Goal: Information Seeking & Learning: Find specific page/section

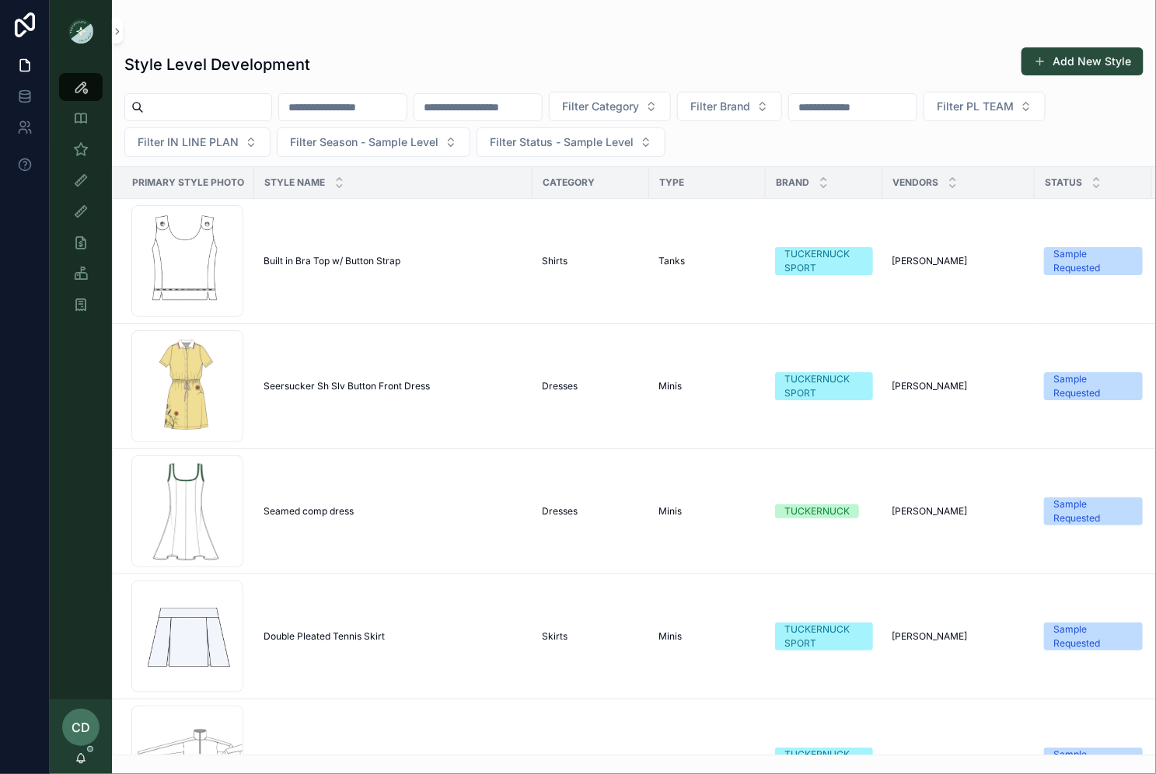
click at [332, 116] on input "scrollable content" at bounding box center [342, 107] width 127 height 22
type input "**********"
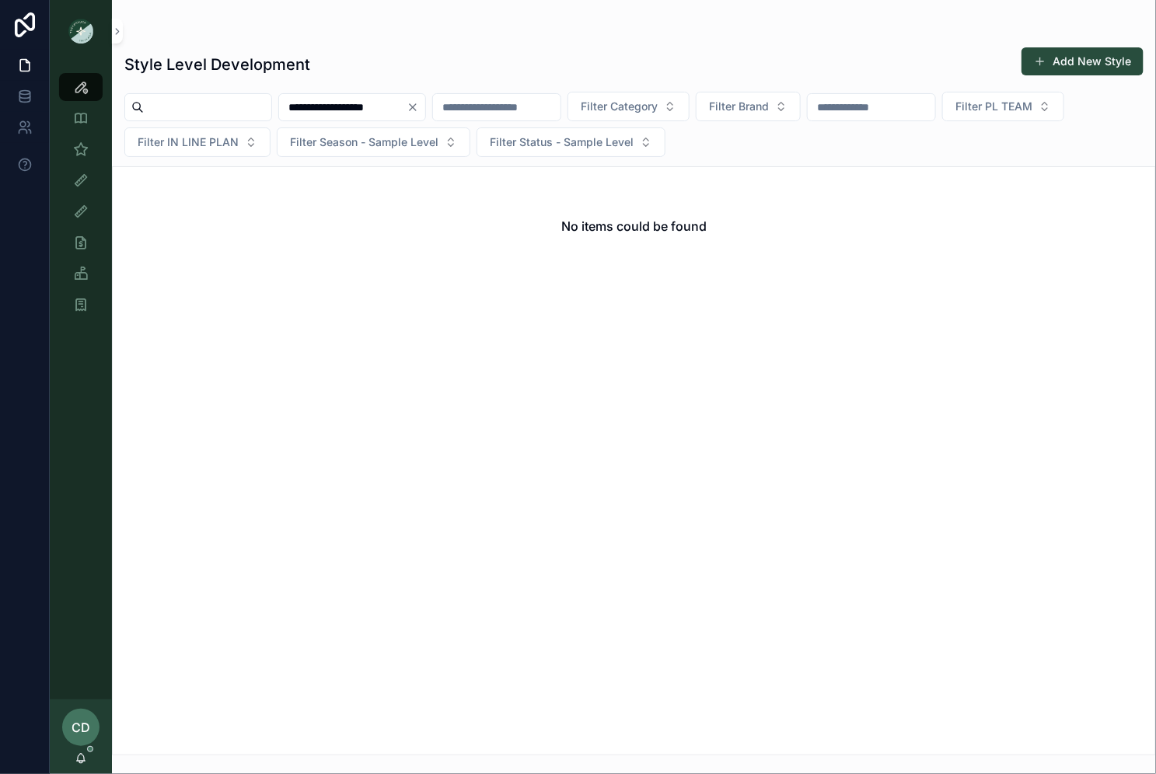
drag, startPoint x: 417, startPoint y: 108, endPoint x: 297, endPoint y: 108, distance: 119.7
click at [297, 108] on input "**********" at bounding box center [342, 107] width 127 height 22
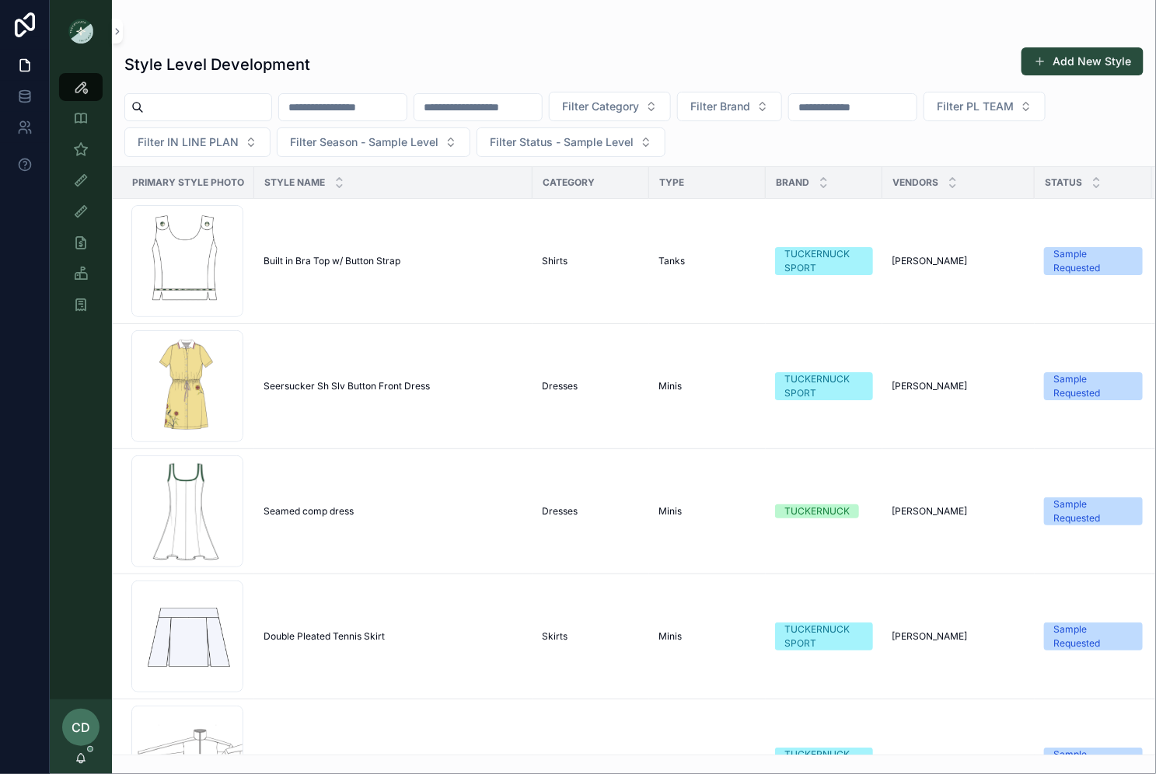
click at [529, 125] on div "Filter Category Filter Brand Filter PL TEAM Filter IN LINE PLAN Filter Season -…" at bounding box center [634, 124] width 1044 height 65
click at [529, 113] on input "scrollable content" at bounding box center [477, 107] width 127 height 22
paste input "*******"
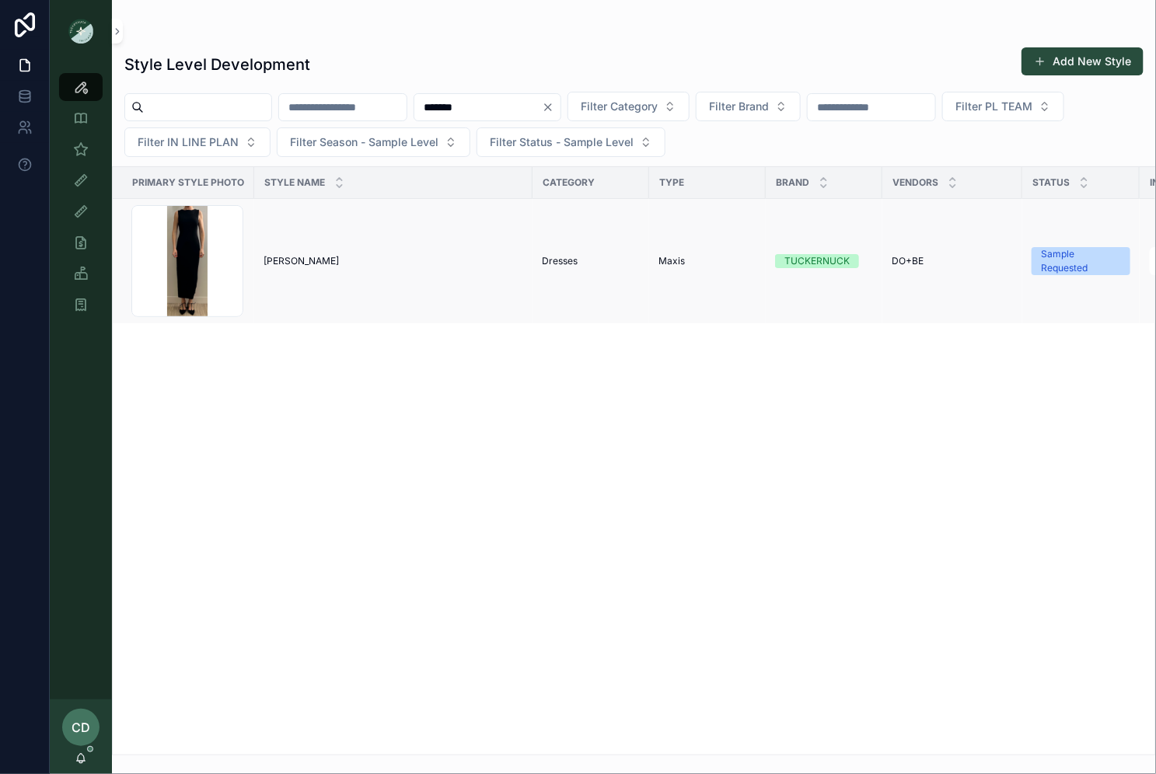
type input "*******"
click at [415, 279] on td "[PERSON_NAME] [PERSON_NAME]" at bounding box center [393, 261] width 278 height 125
click at [428, 255] on div "[PERSON_NAME] [PERSON_NAME]" at bounding box center [394, 261] width 260 height 12
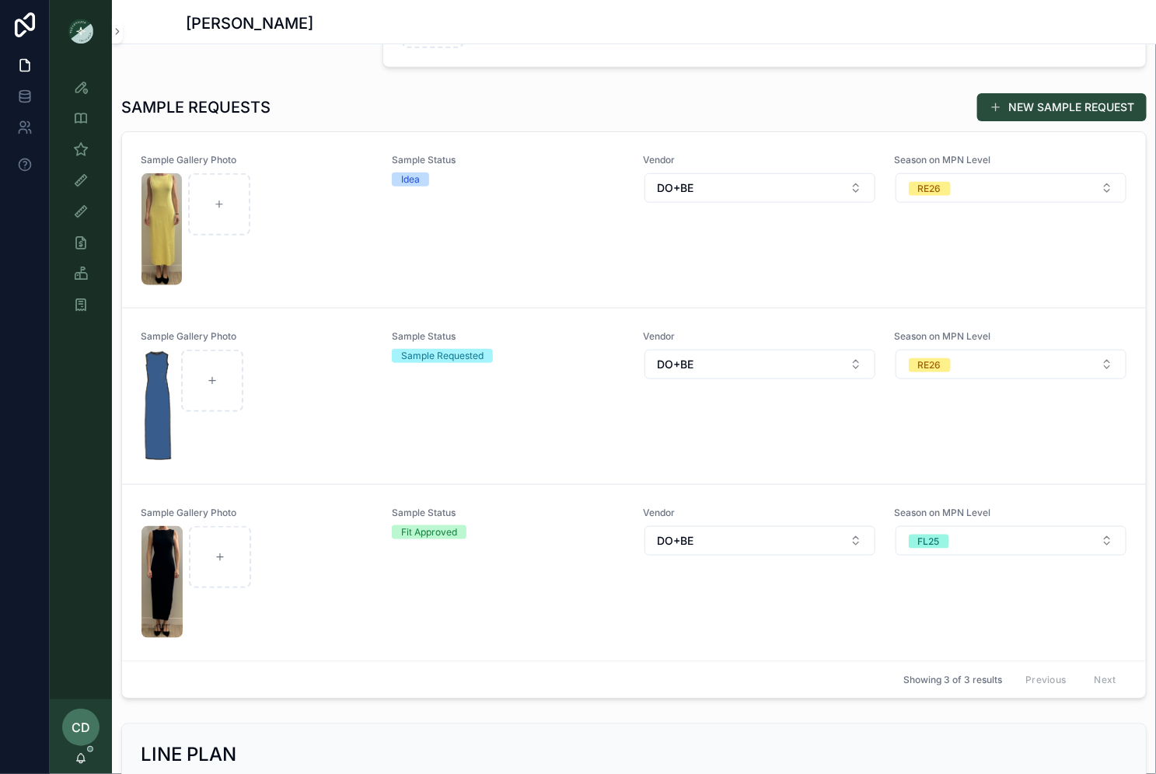
scroll to position [439, 0]
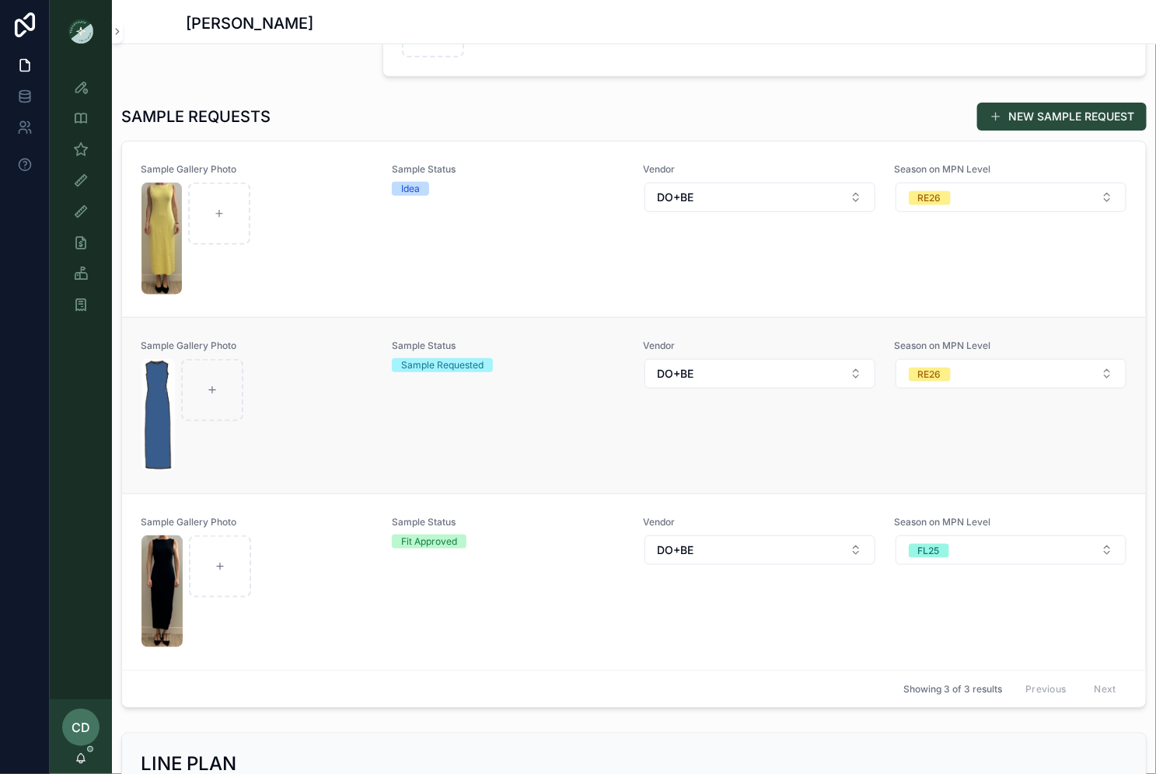
click at [340, 325] on link "Sample Gallery Photo Sample Status Sample Requested Vendor DO+BE Season on MPN …" at bounding box center [634, 405] width 1024 height 176
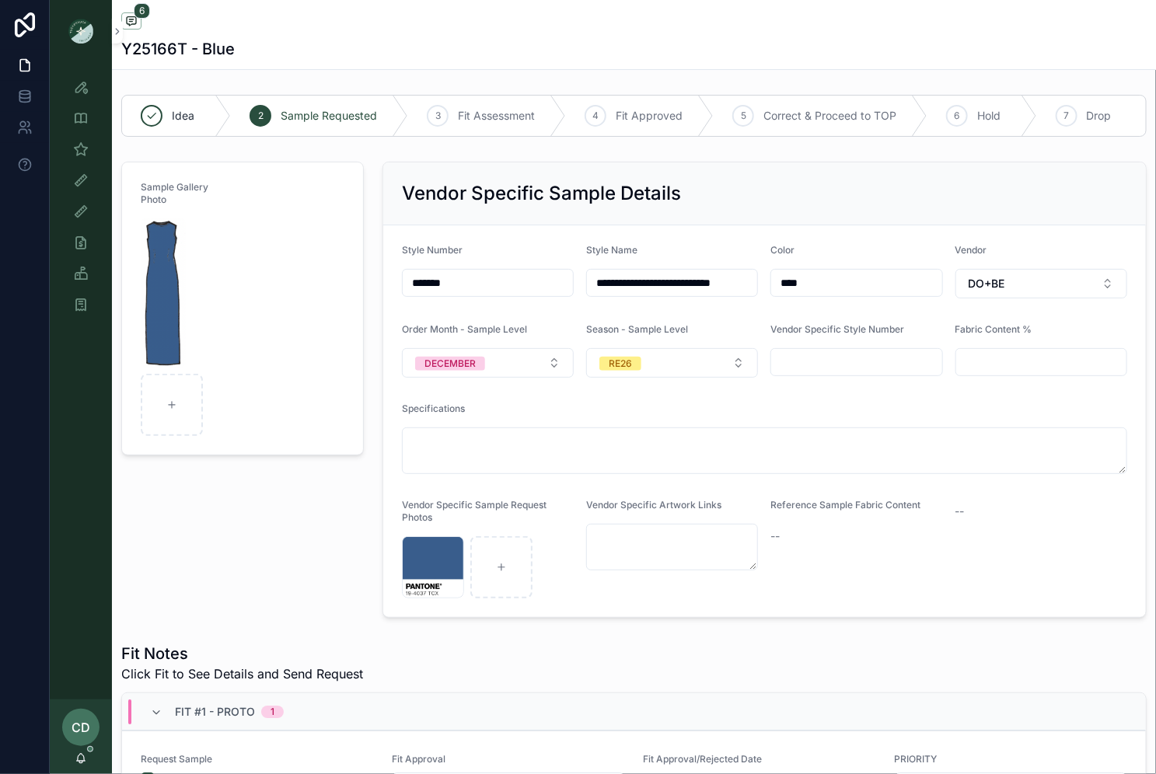
scroll to position [11, 0]
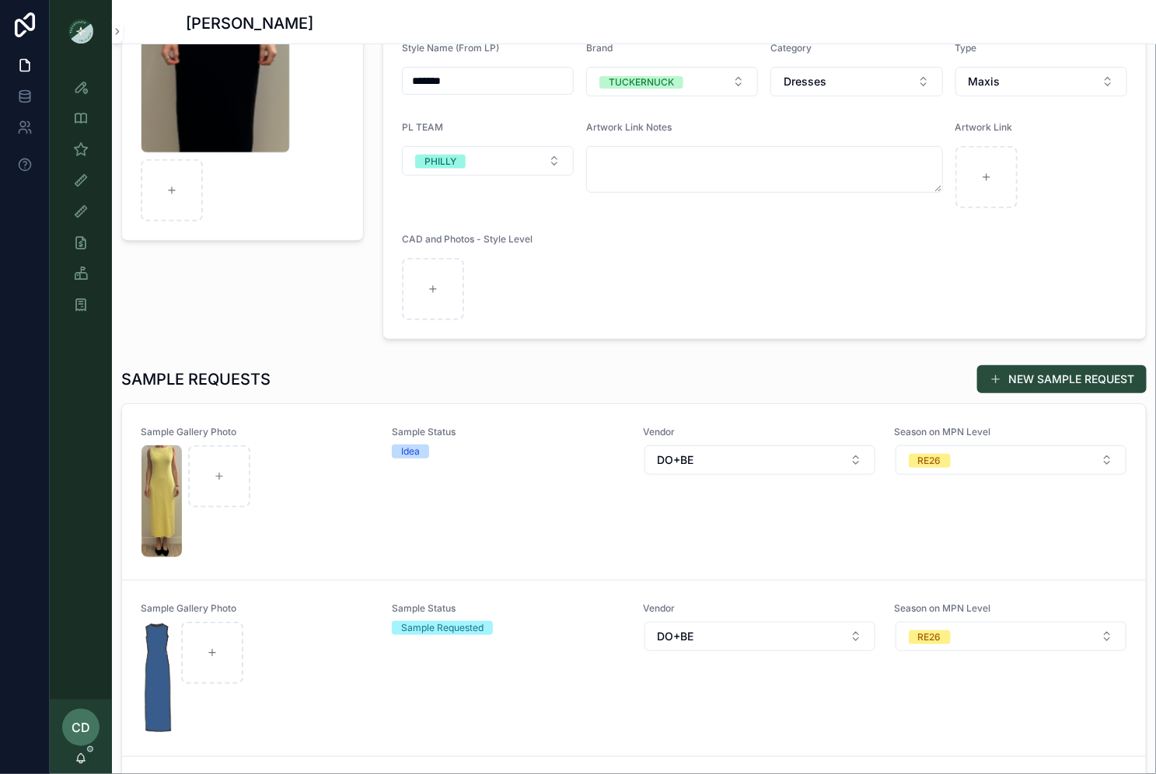
scroll to position [208, 0]
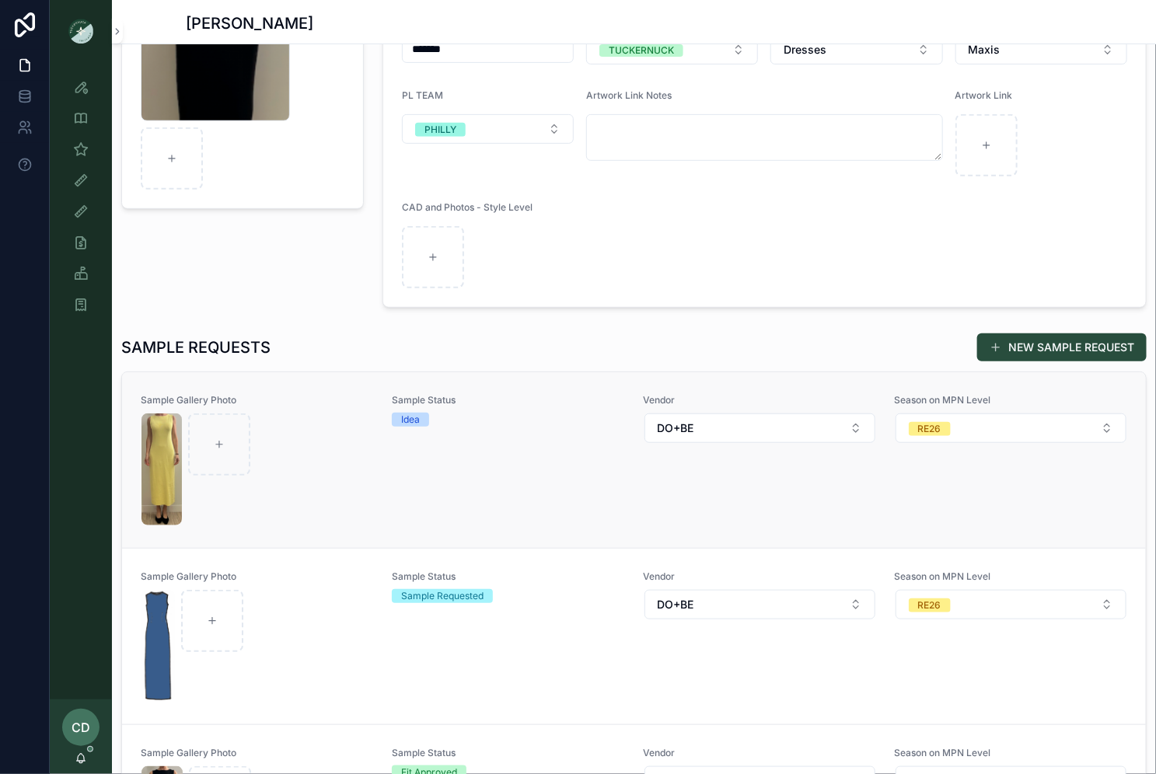
click at [422, 503] on div "Sample Status Idea" at bounding box center [508, 460] width 232 height 132
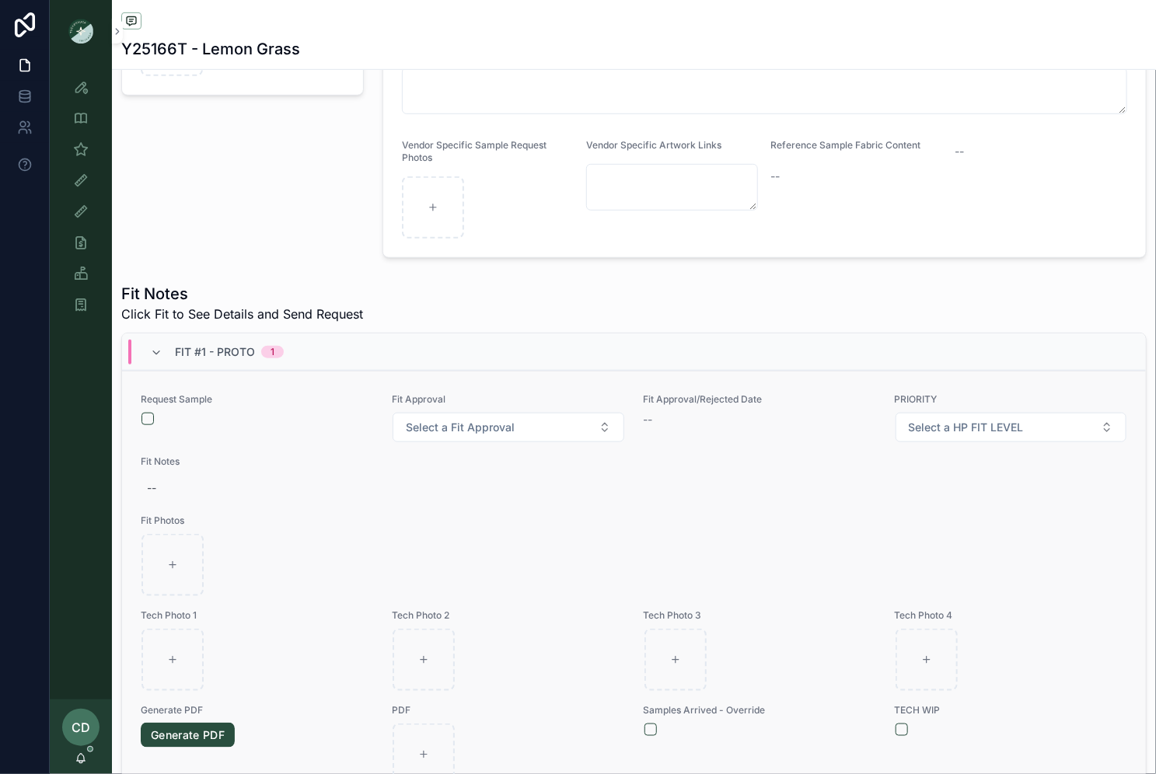
scroll to position [382, 0]
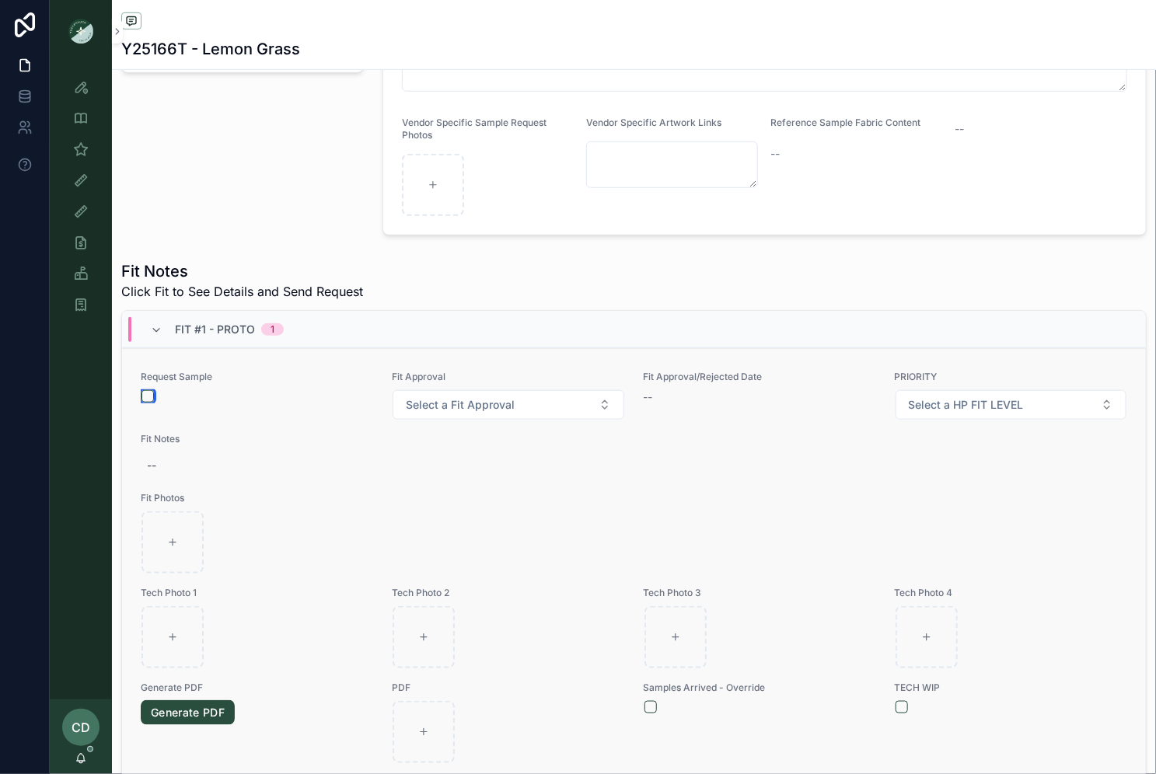
click at [146, 392] on button "scrollable content" at bounding box center [147, 396] width 12 height 12
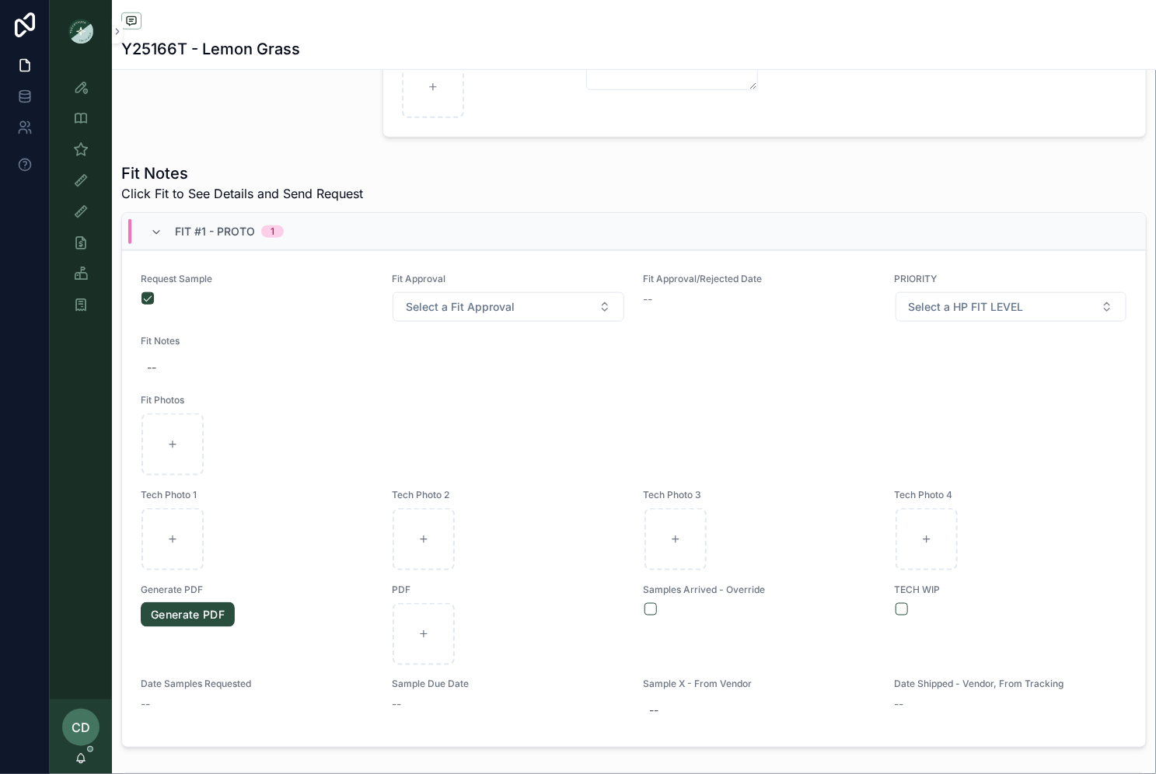
scroll to position [0, 0]
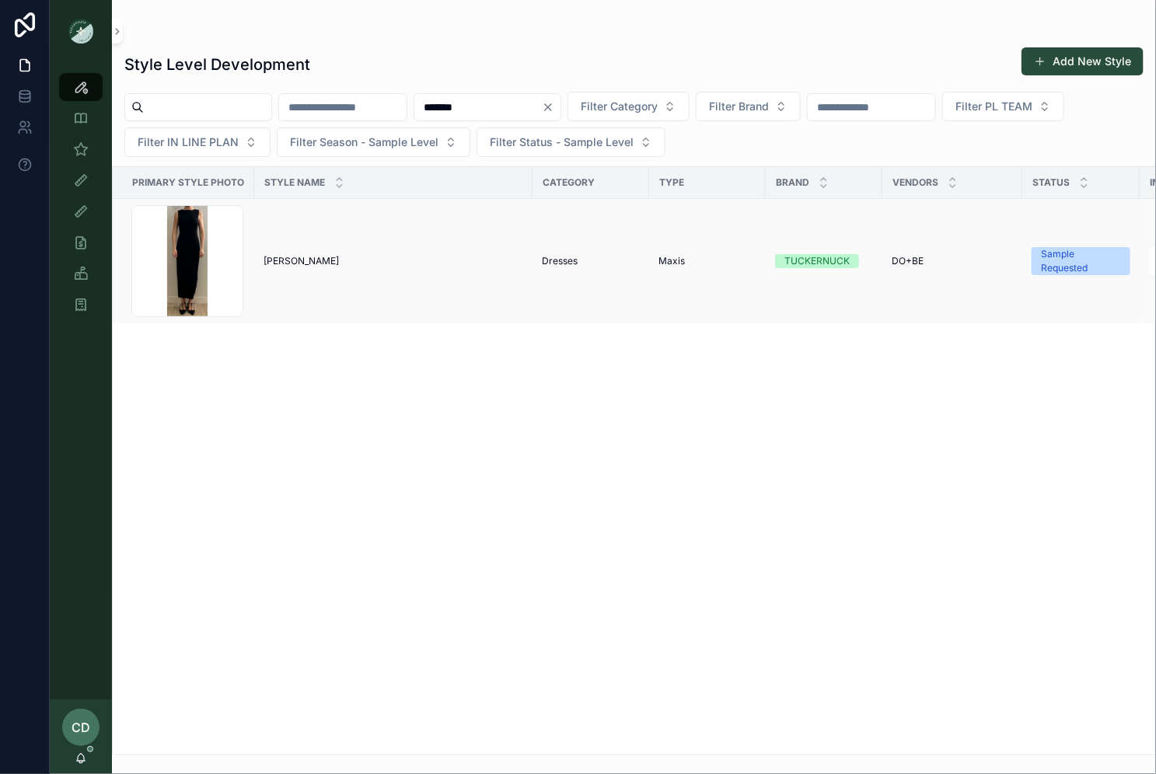
click at [298, 262] on div "[PERSON_NAME] [PERSON_NAME]" at bounding box center [394, 261] width 260 height 12
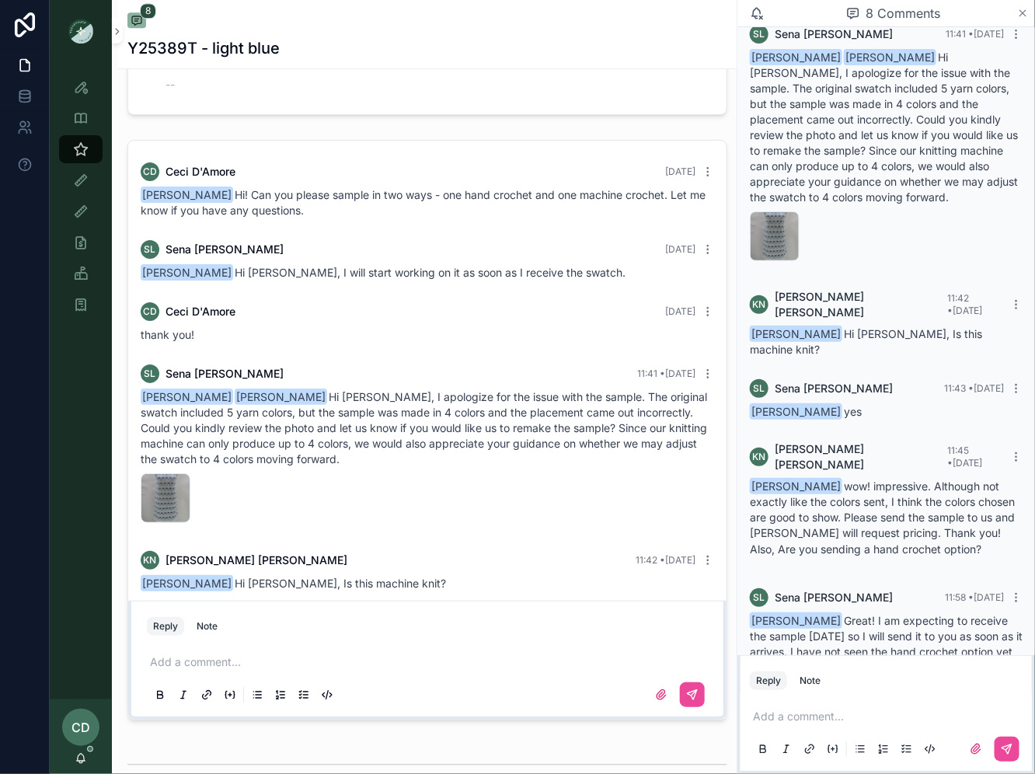
click at [1018, 9] on icon "scrollable content" at bounding box center [1024, 13] width 12 height 12
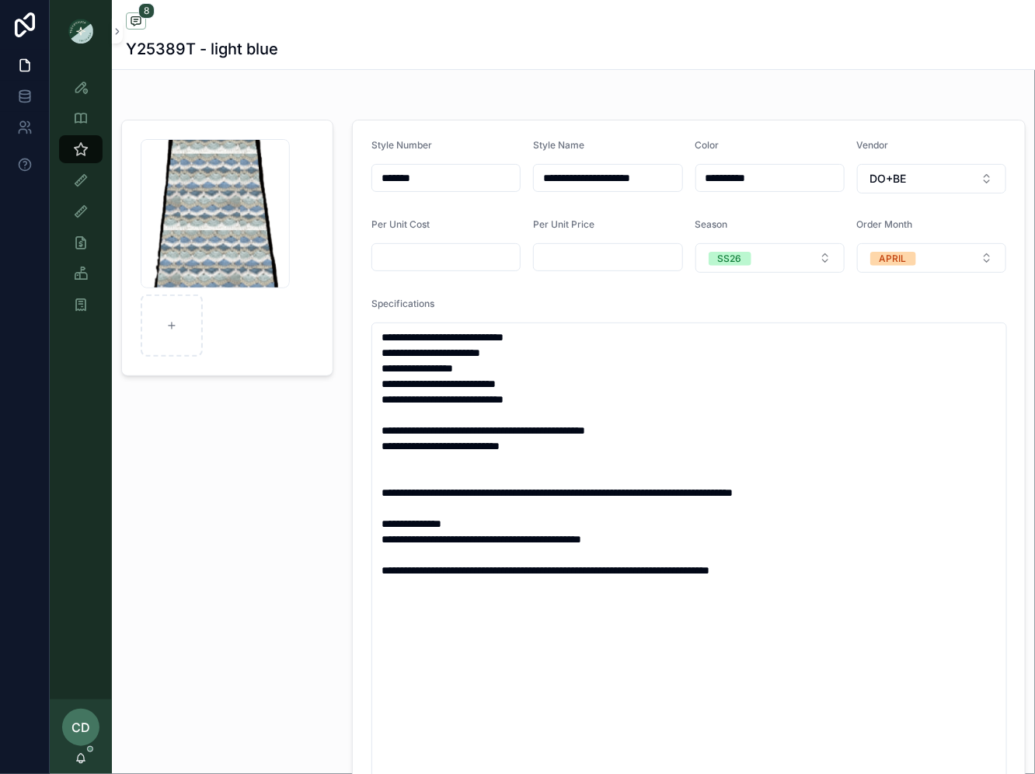
drag, startPoint x: 445, startPoint y: 183, endPoint x: 382, endPoint y: 183, distance: 63.7
click at [382, 183] on input "*******" at bounding box center [446, 178] width 148 height 22
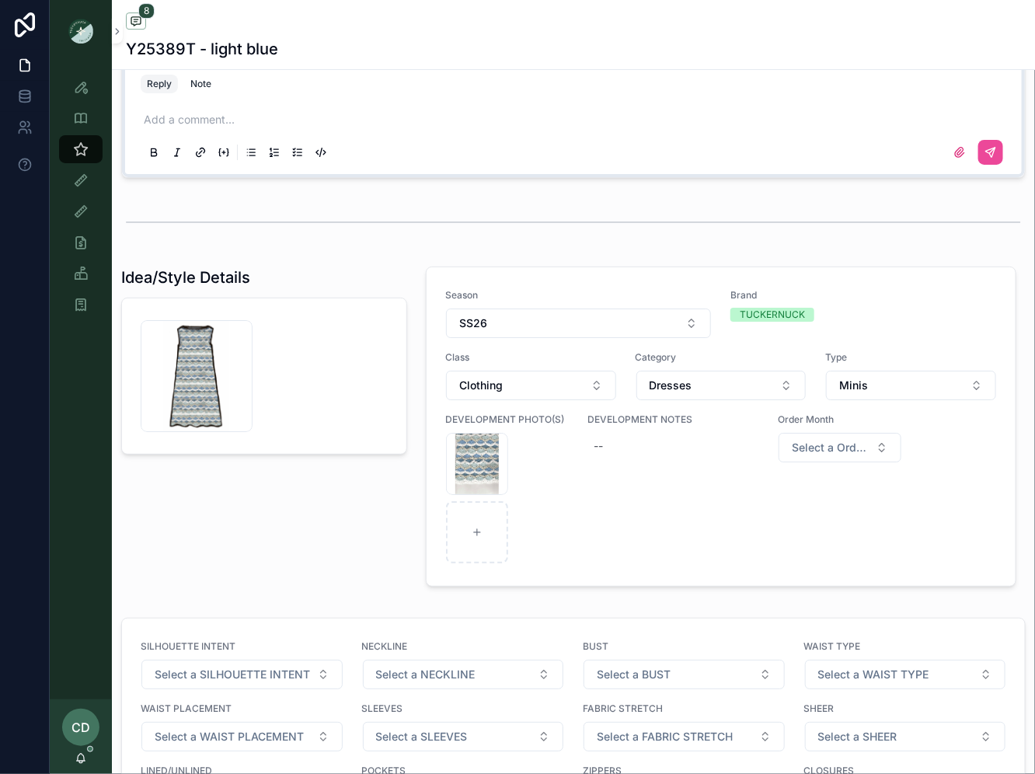
scroll to position [2040, 0]
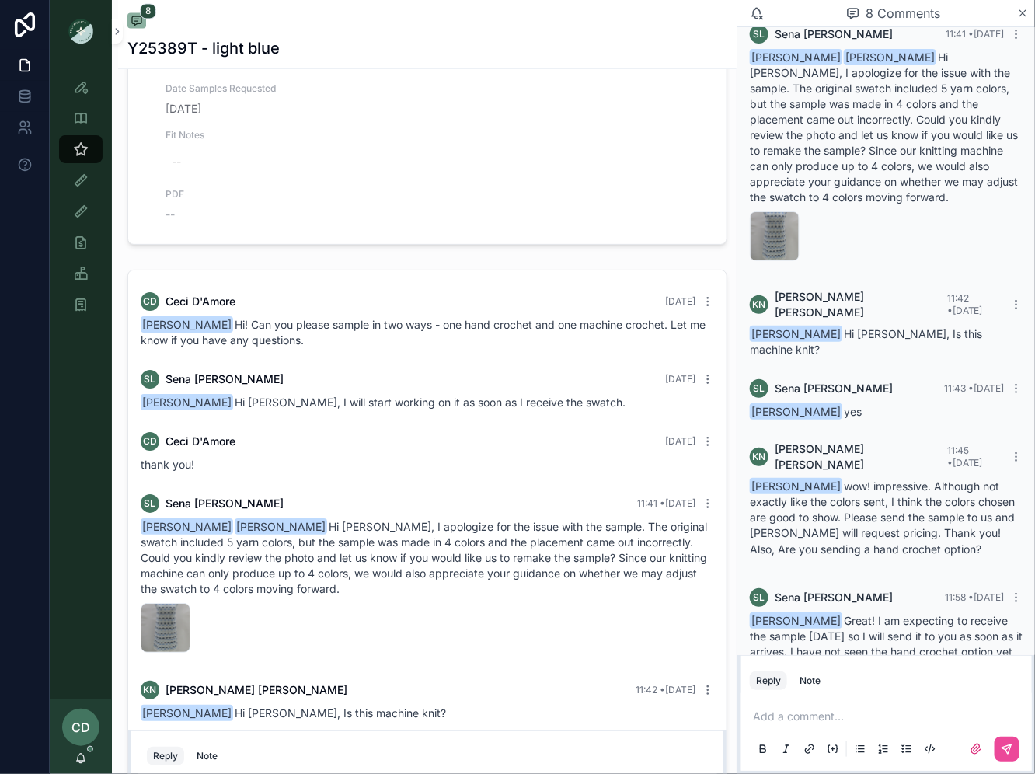
scroll to position [1082, 0]
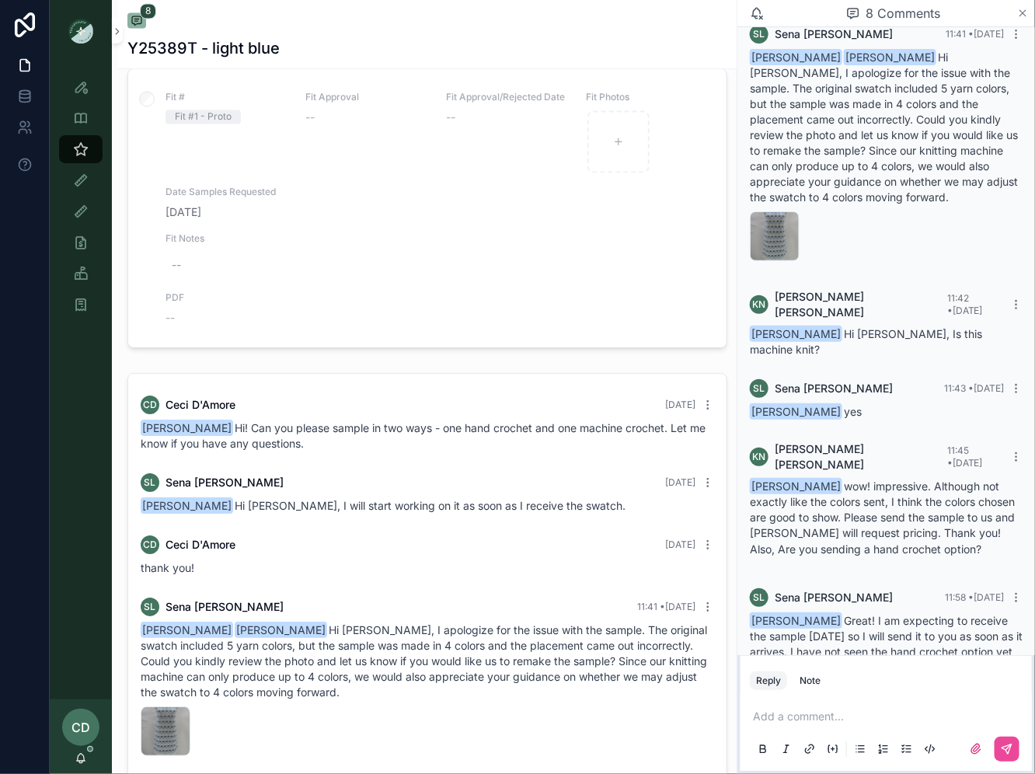
click at [1028, 13] on icon "scrollable content" at bounding box center [1024, 13] width 12 height 12
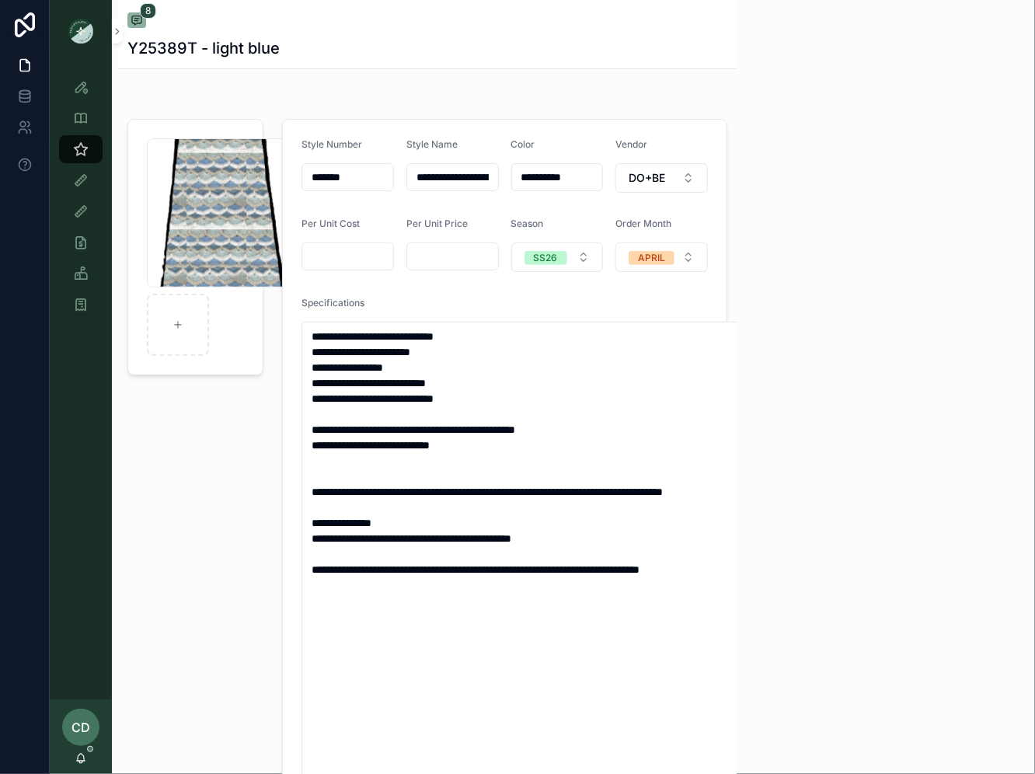
scroll to position [257, 0]
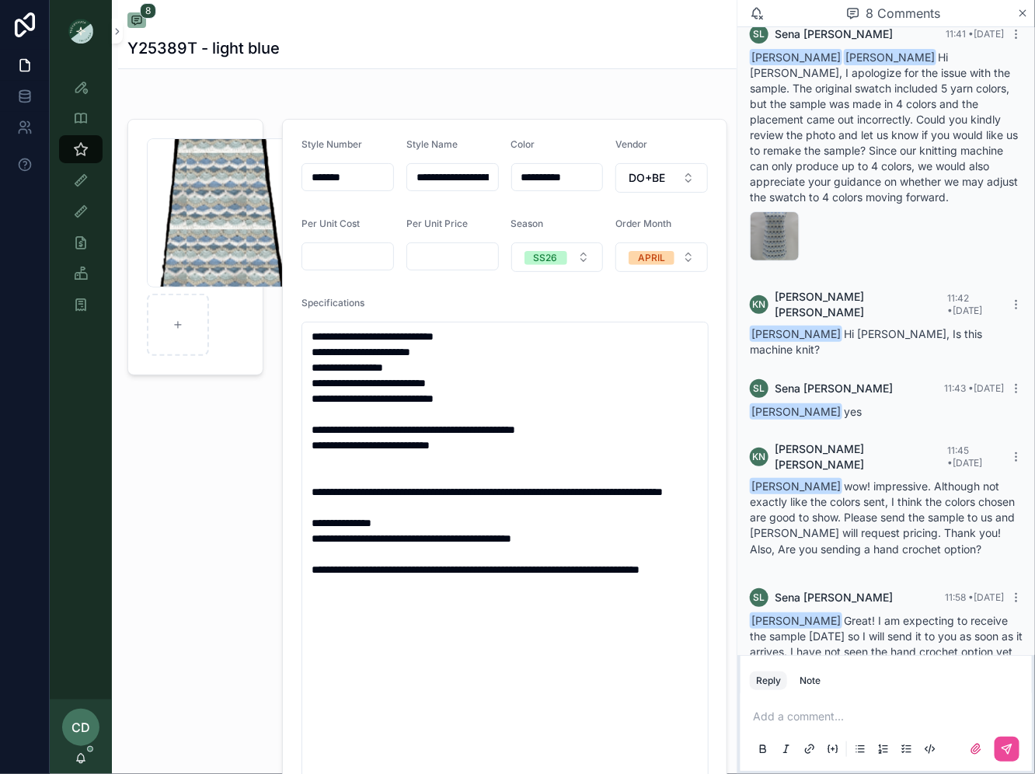
click at [81, 131] on div "Style View - Vendor Specific" at bounding box center [81, 118] width 62 height 31
click at [81, 128] on div "Style View - Vendor Specific" at bounding box center [80, 118] width 25 height 25
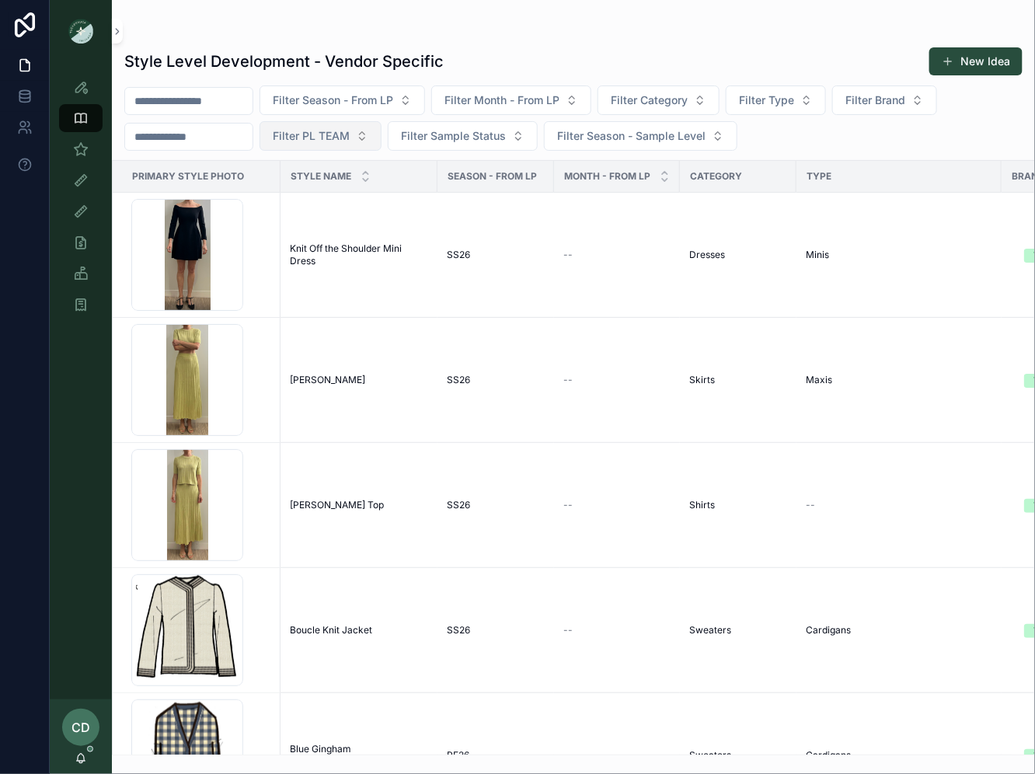
click at [315, 139] on span "Filter PL TEAM" at bounding box center [311, 136] width 77 height 16
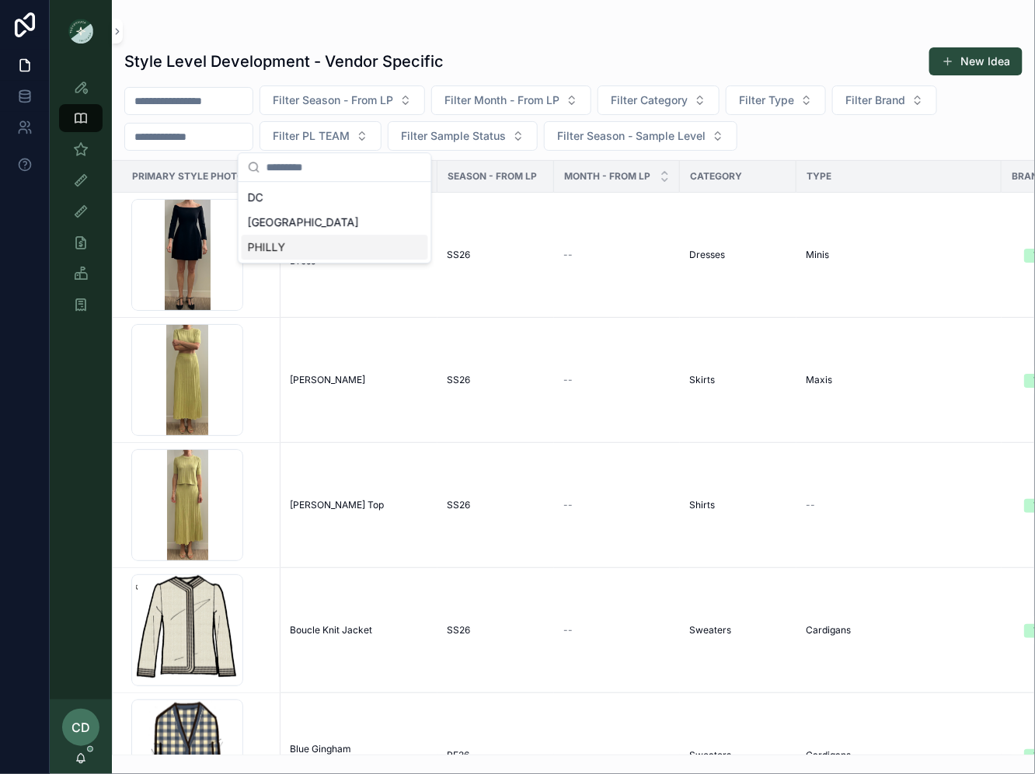
click at [350, 249] on div "PHILLY" at bounding box center [335, 247] width 187 height 25
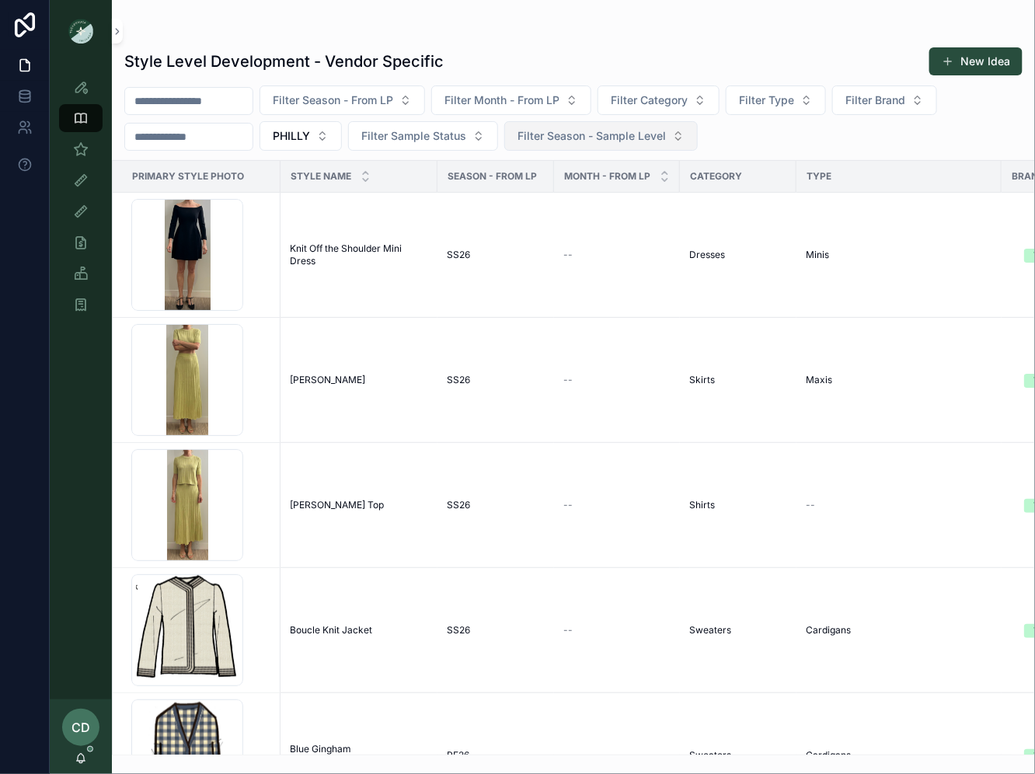
click at [671, 123] on button "Filter Season - Sample Level" at bounding box center [601, 136] width 194 height 30
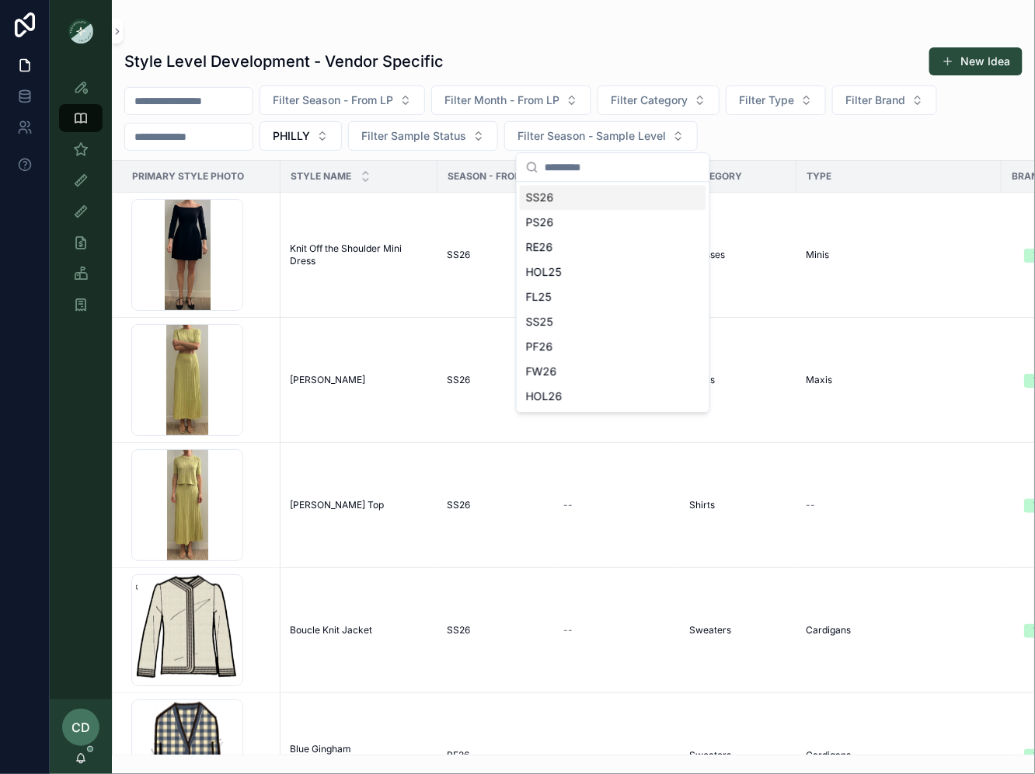
click at [636, 196] on div "SS26" at bounding box center [613, 197] width 187 height 25
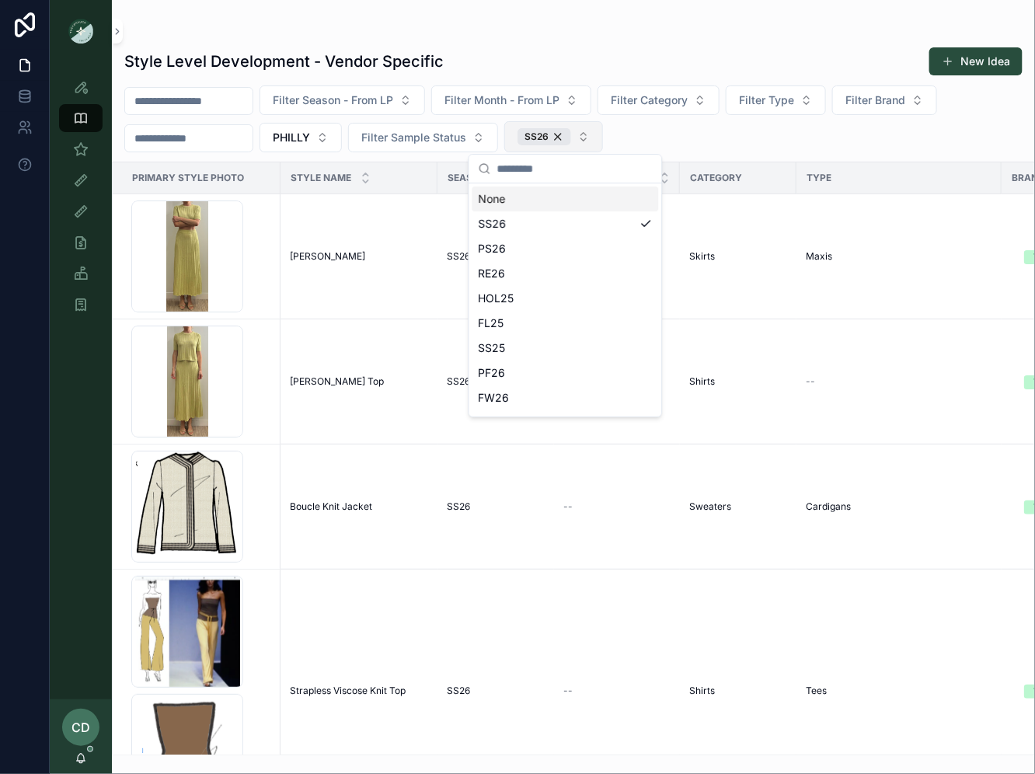
click at [595, 145] on button "SS26" at bounding box center [553, 136] width 99 height 31
click at [570, 246] on div "PS26" at bounding box center [566, 248] width 187 height 25
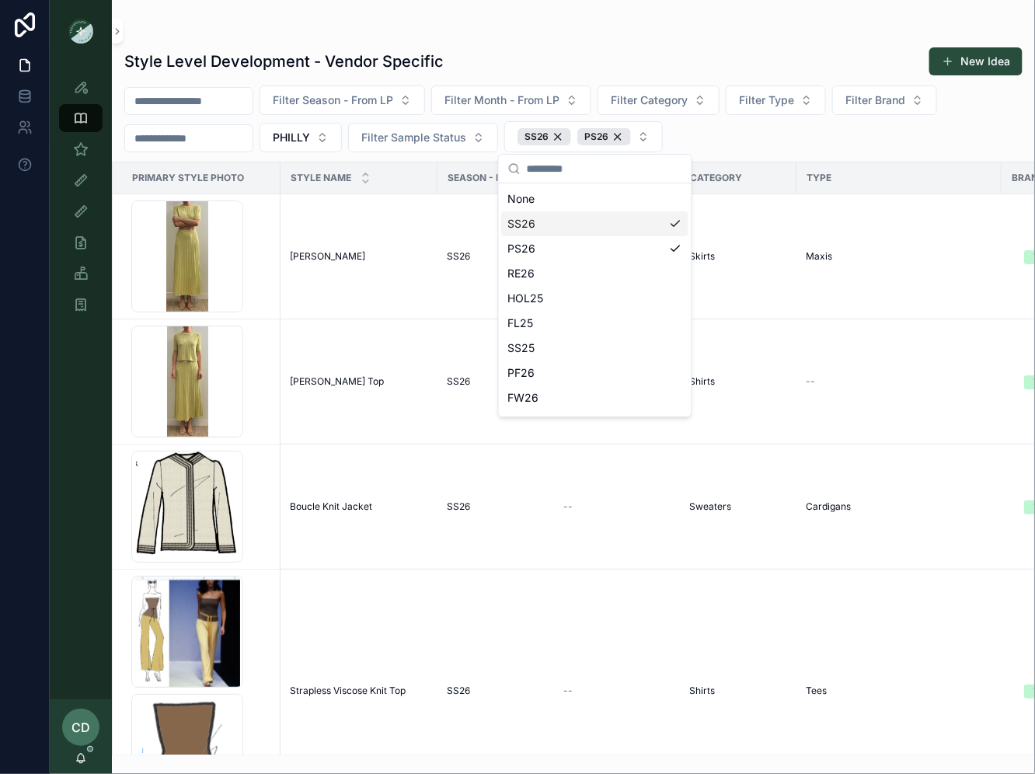
click at [766, 135] on div "Filter Season - From LP Filter Month - From LP Filter Category Filter Type Filt…" at bounding box center [573, 119] width 923 height 67
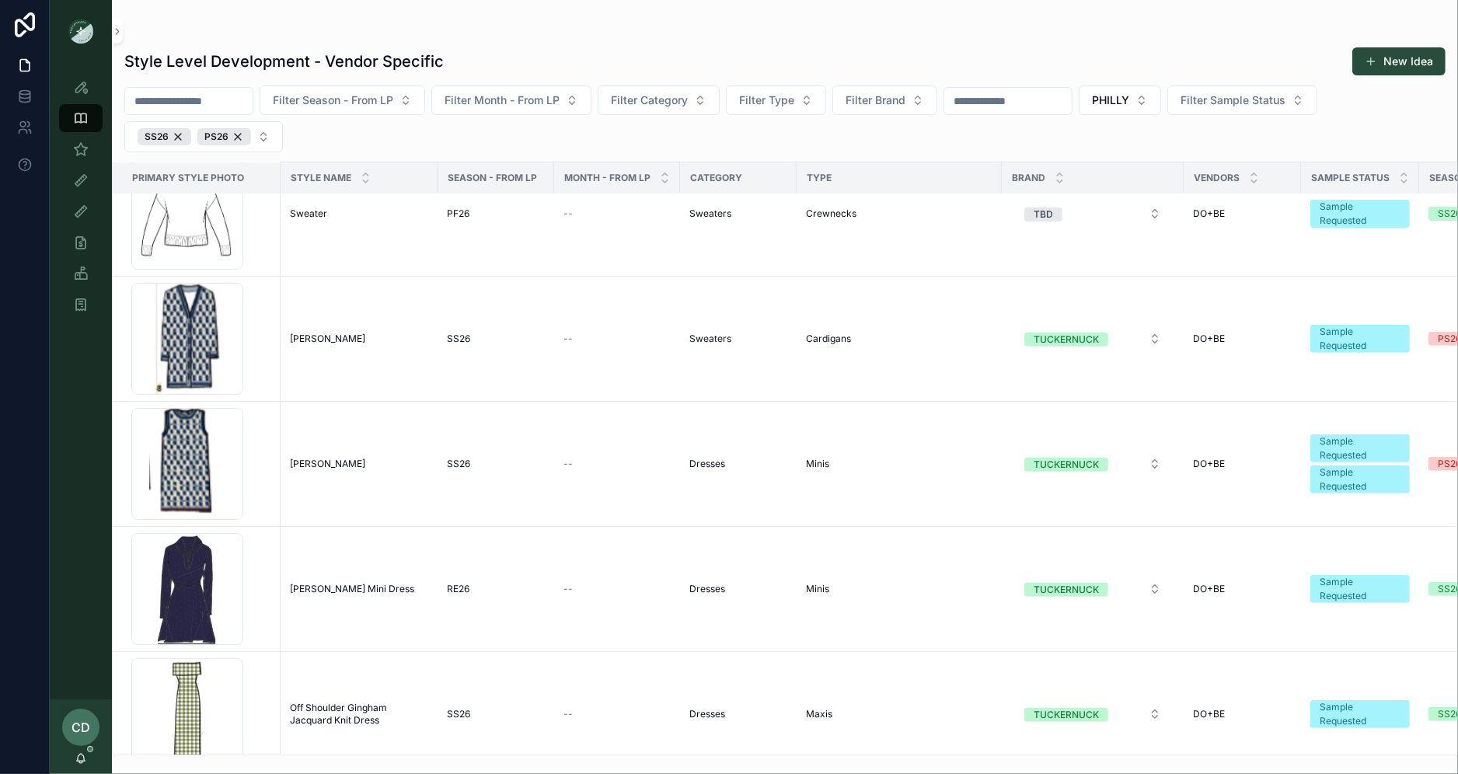
scroll to position [568, 0]
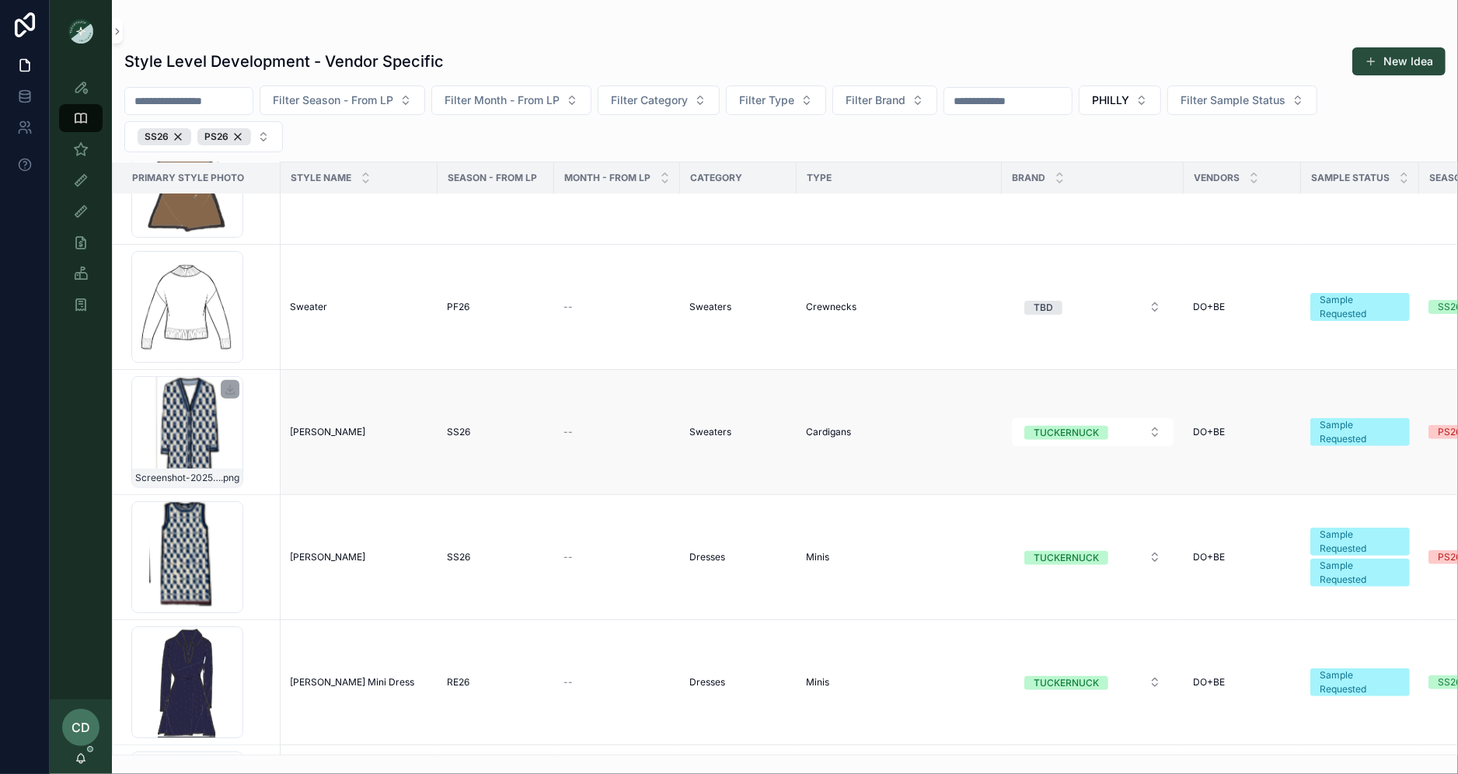
click at [229, 442] on div "Screenshot-2025-08-26-at-3.30.33-PM .png" at bounding box center [187, 432] width 112 height 112
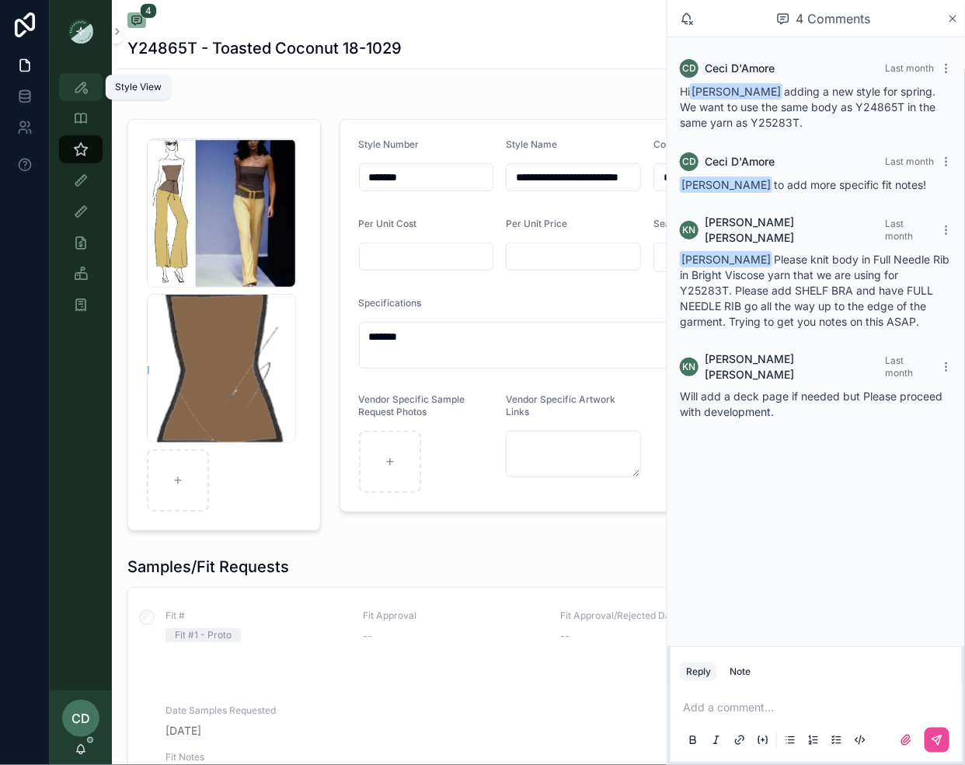
click at [83, 85] on icon "scrollable content" at bounding box center [81, 87] width 16 height 16
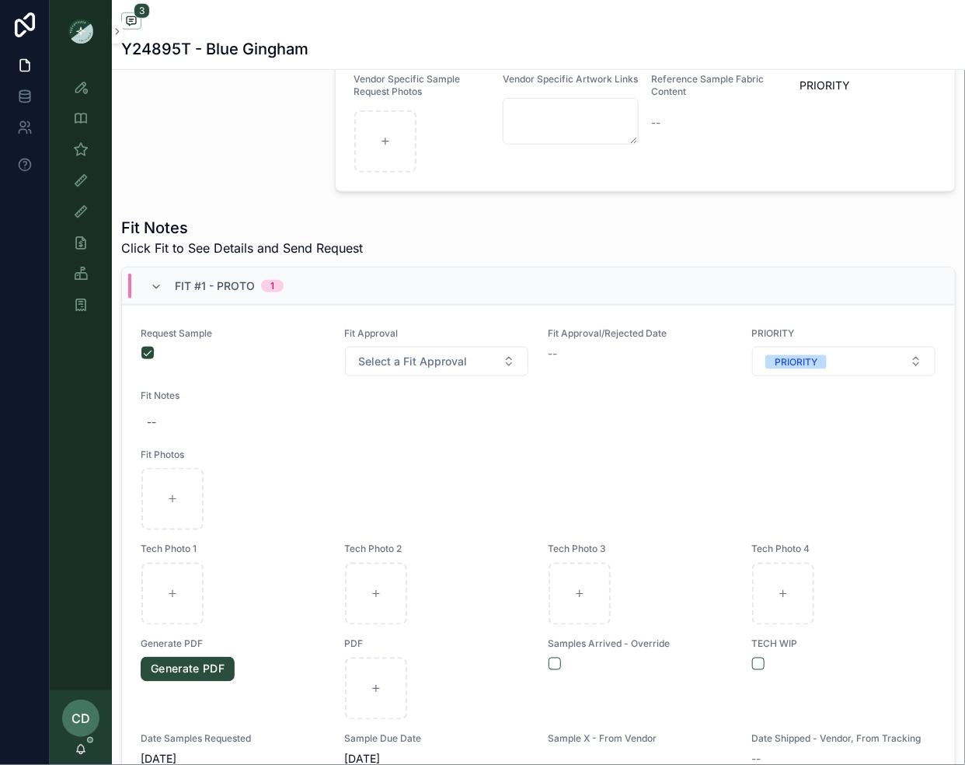
scroll to position [57, 0]
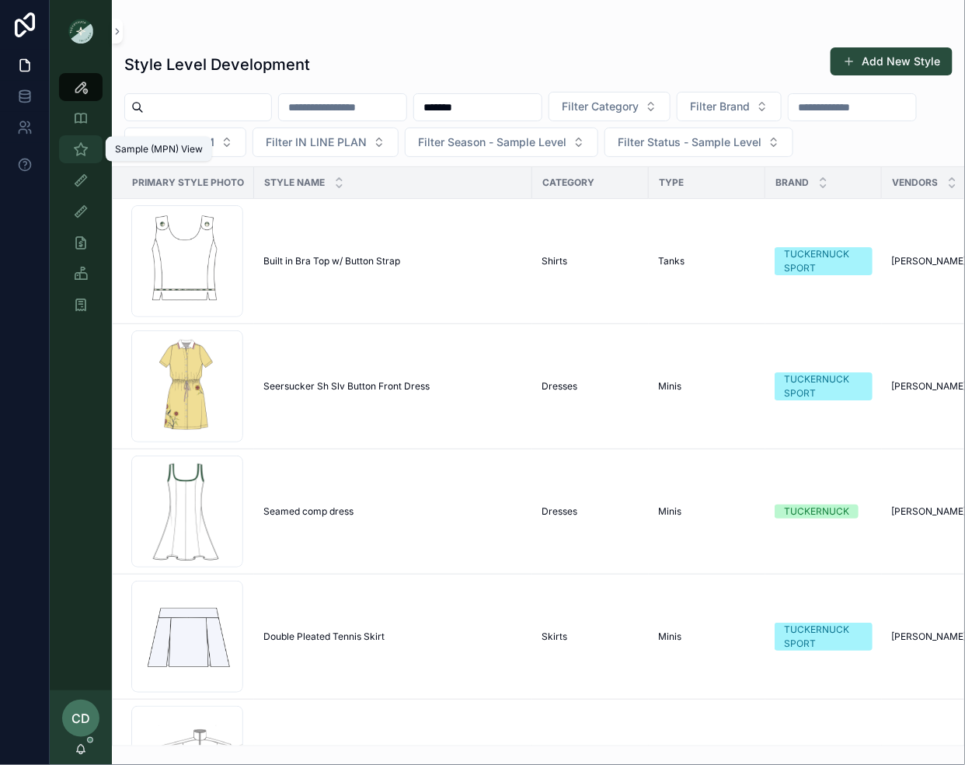
click at [77, 138] on div "Sample (MPN) View" at bounding box center [80, 149] width 25 height 25
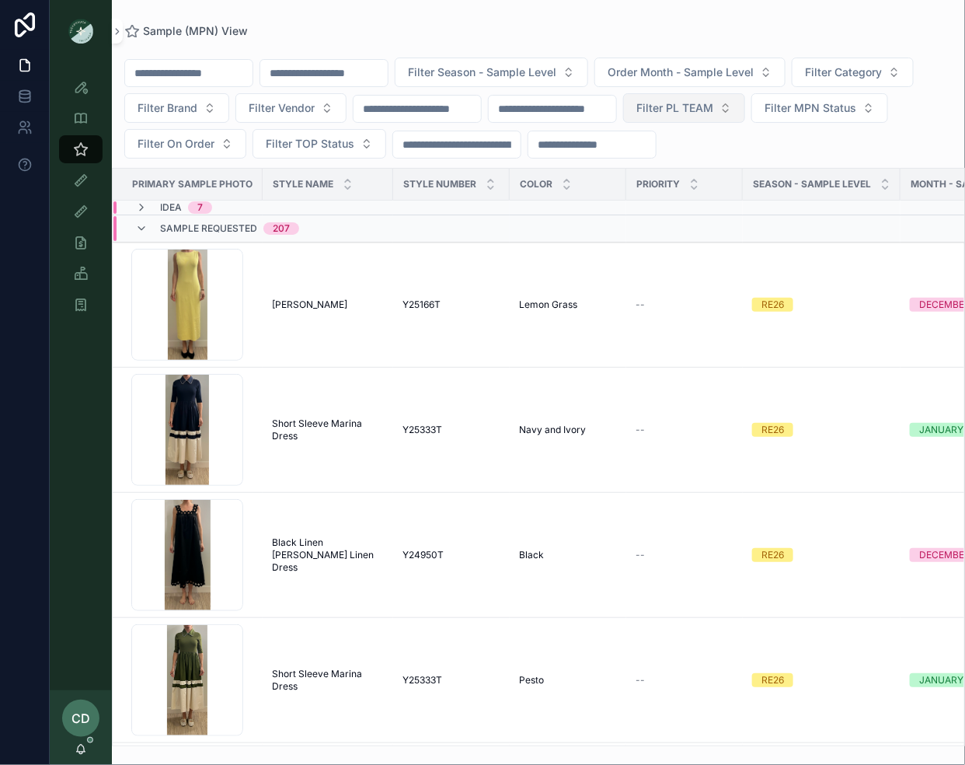
click at [705, 108] on span "Filter PL TEAM" at bounding box center [675, 108] width 77 height 16
click at [692, 225] on div "PHILLY" at bounding box center [712, 220] width 187 height 25
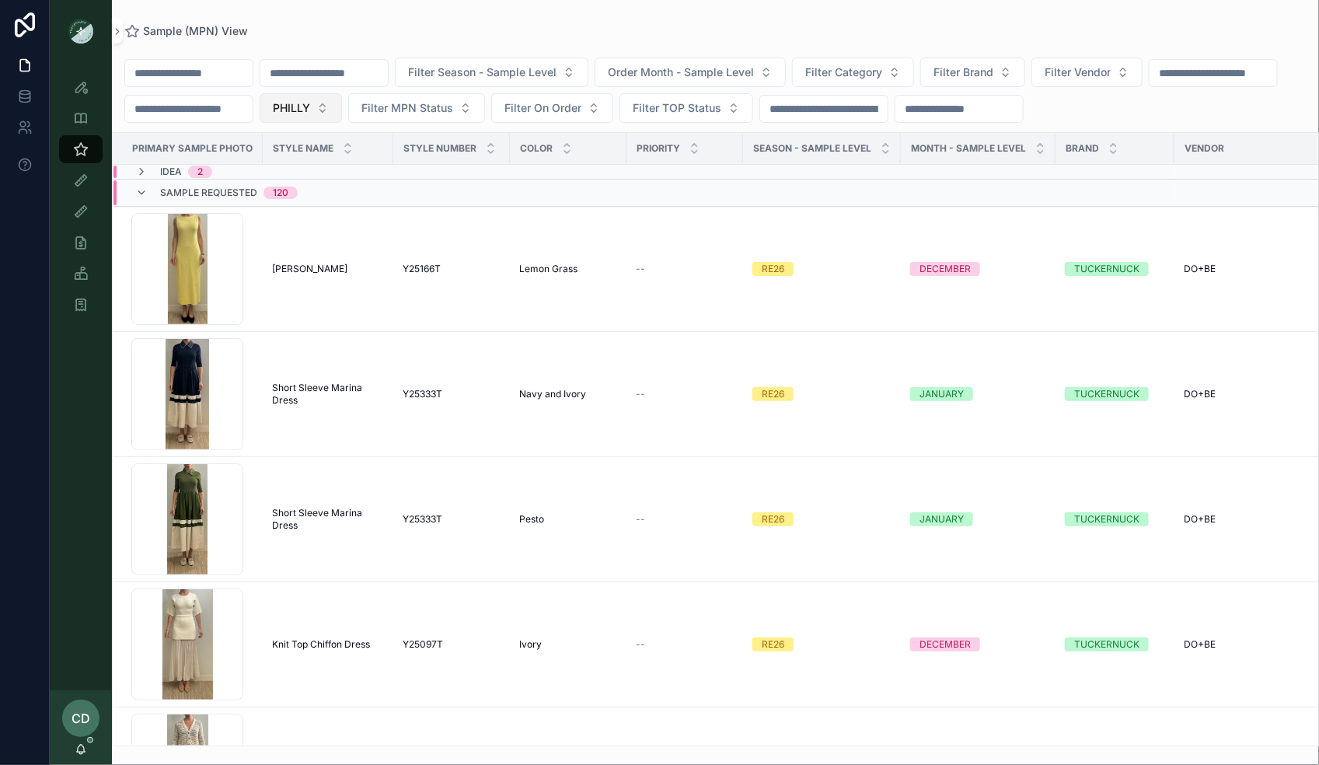
click at [342, 100] on button "PHILLY" at bounding box center [301, 108] width 82 height 30
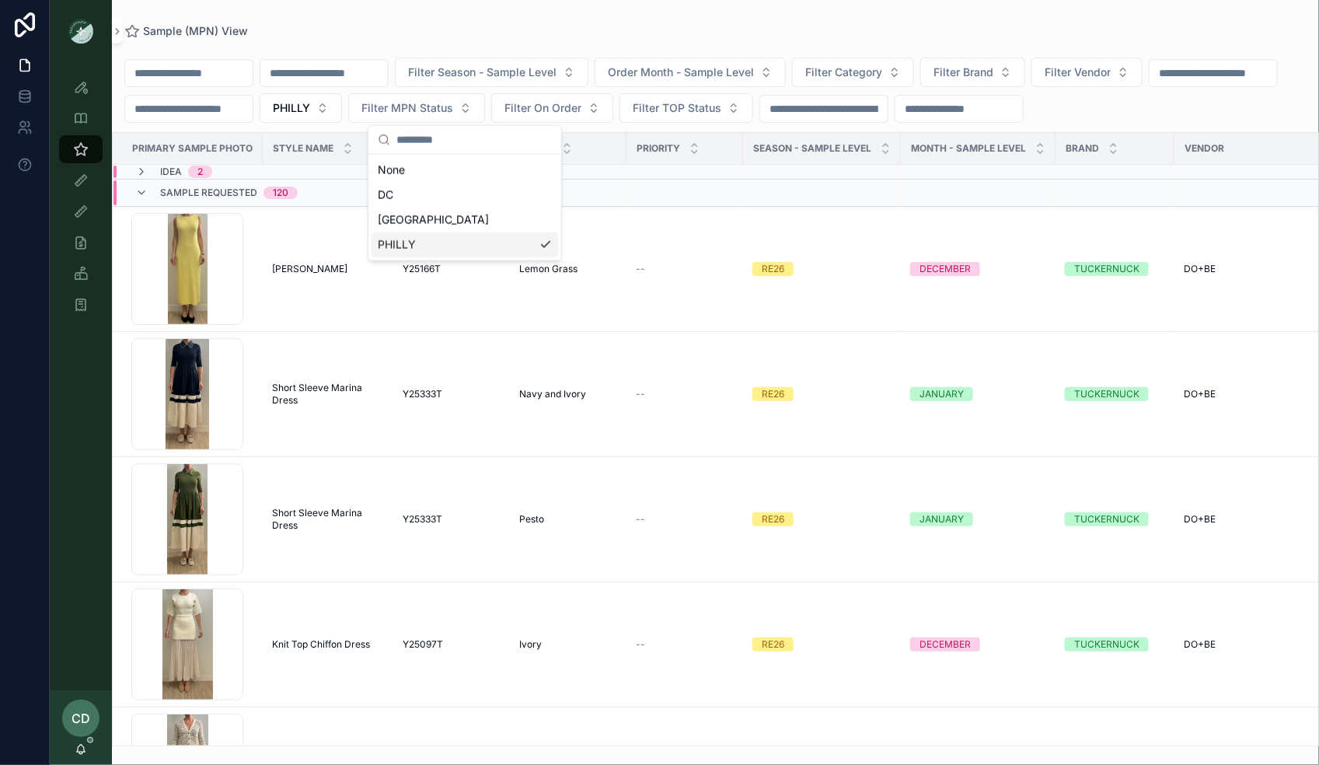
click at [542, 244] on div "PHILLY" at bounding box center [465, 244] width 187 height 25
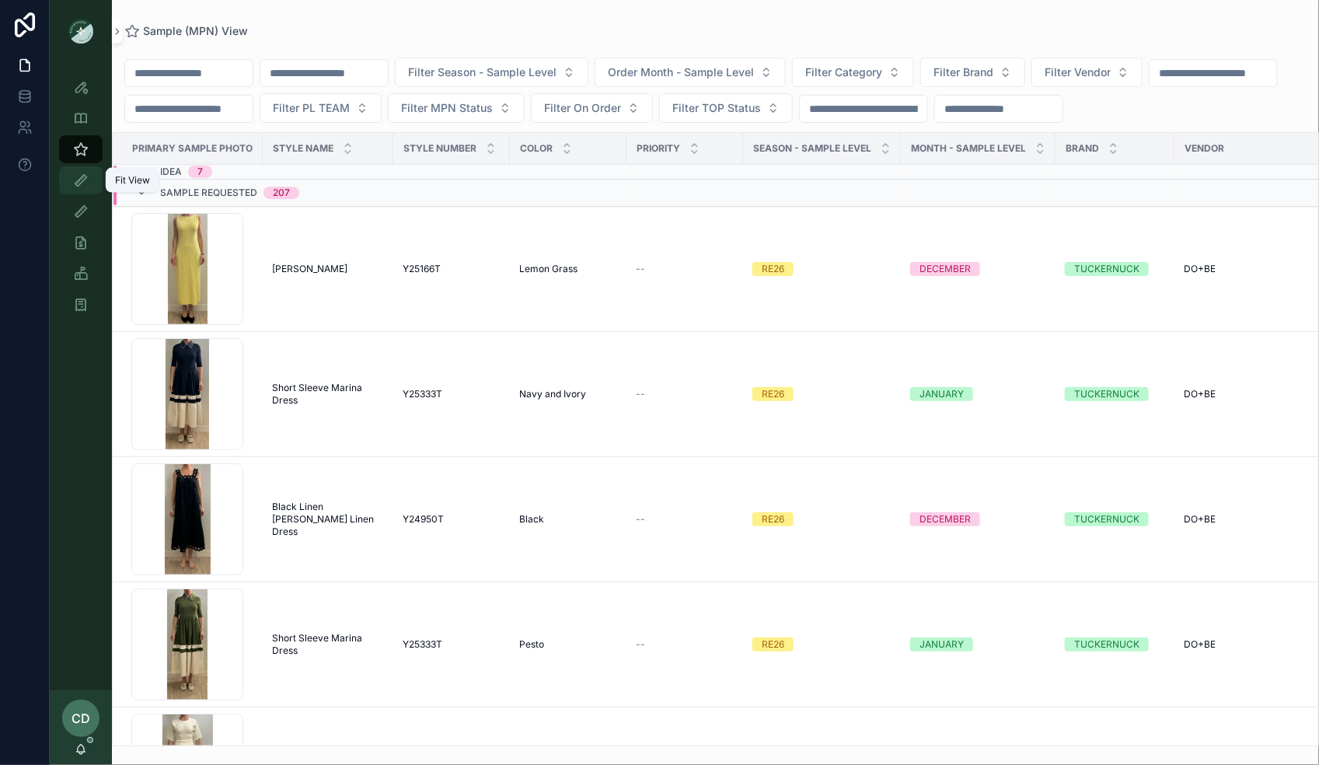
click at [68, 177] on div "Fit View" at bounding box center [80, 180] width 25 height 25
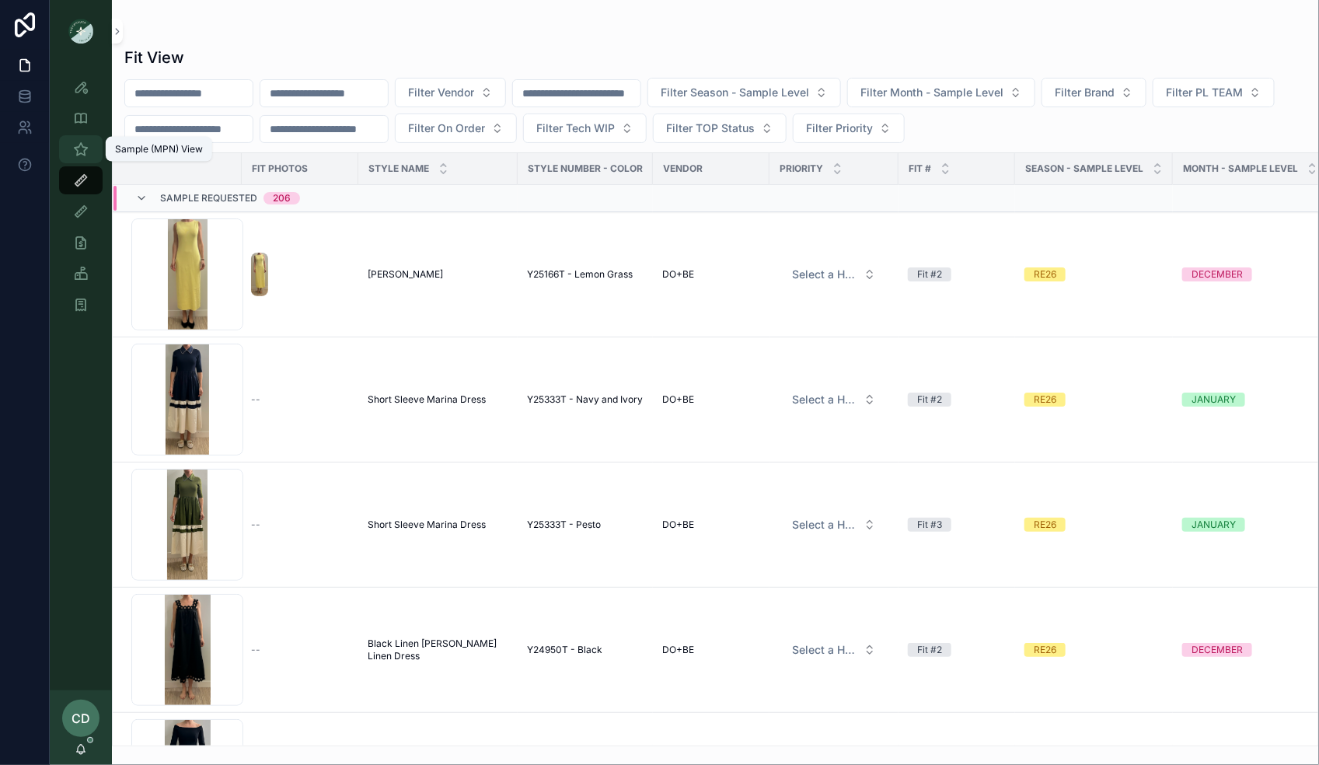
click at [80, 149] on icon "scrollable content" at bounding box center [81, 149] width 16 height 16
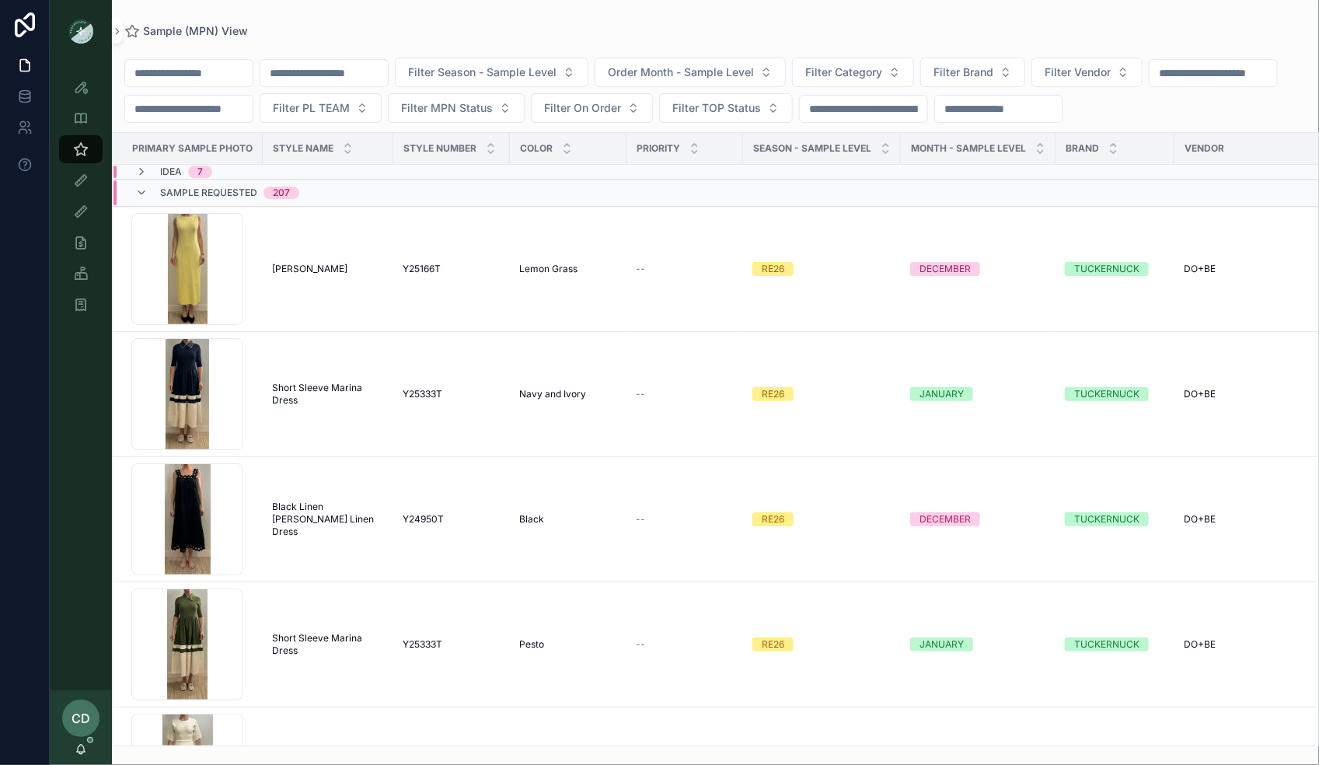
click at [441, 173] on div "Idea 7" at bounding box center [311, 172] width 396 height 12
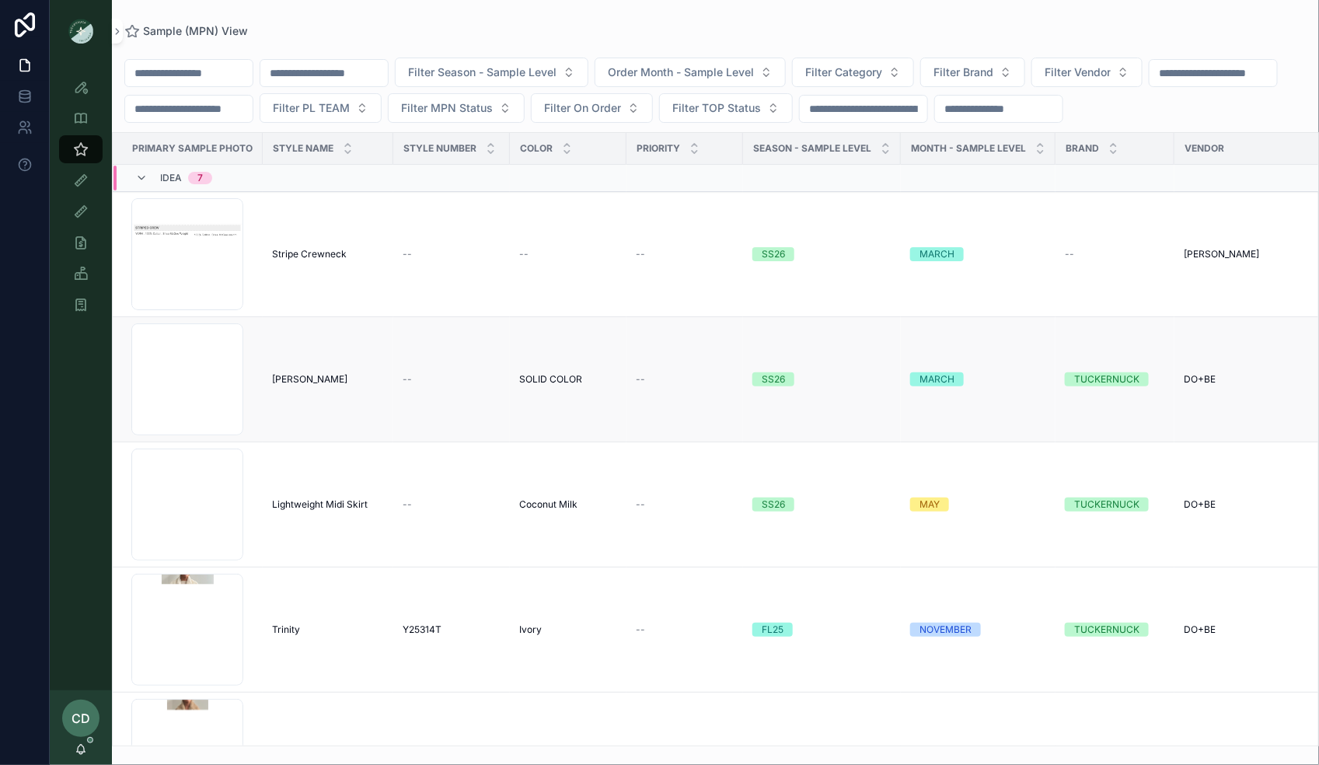
scroll to position [37, 0]
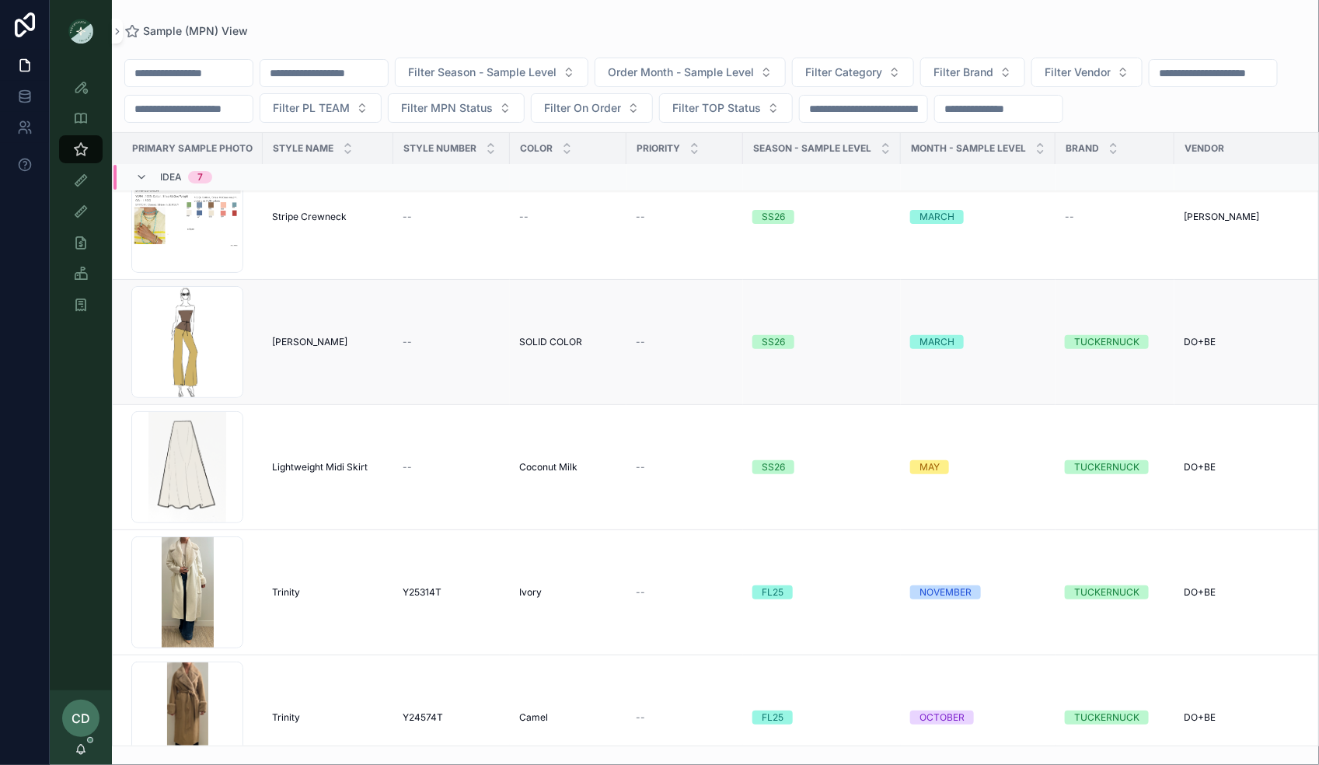
click at [536, 339] on span "SOLID COLOR" at bounding box center [550, 342] width 63 height 12
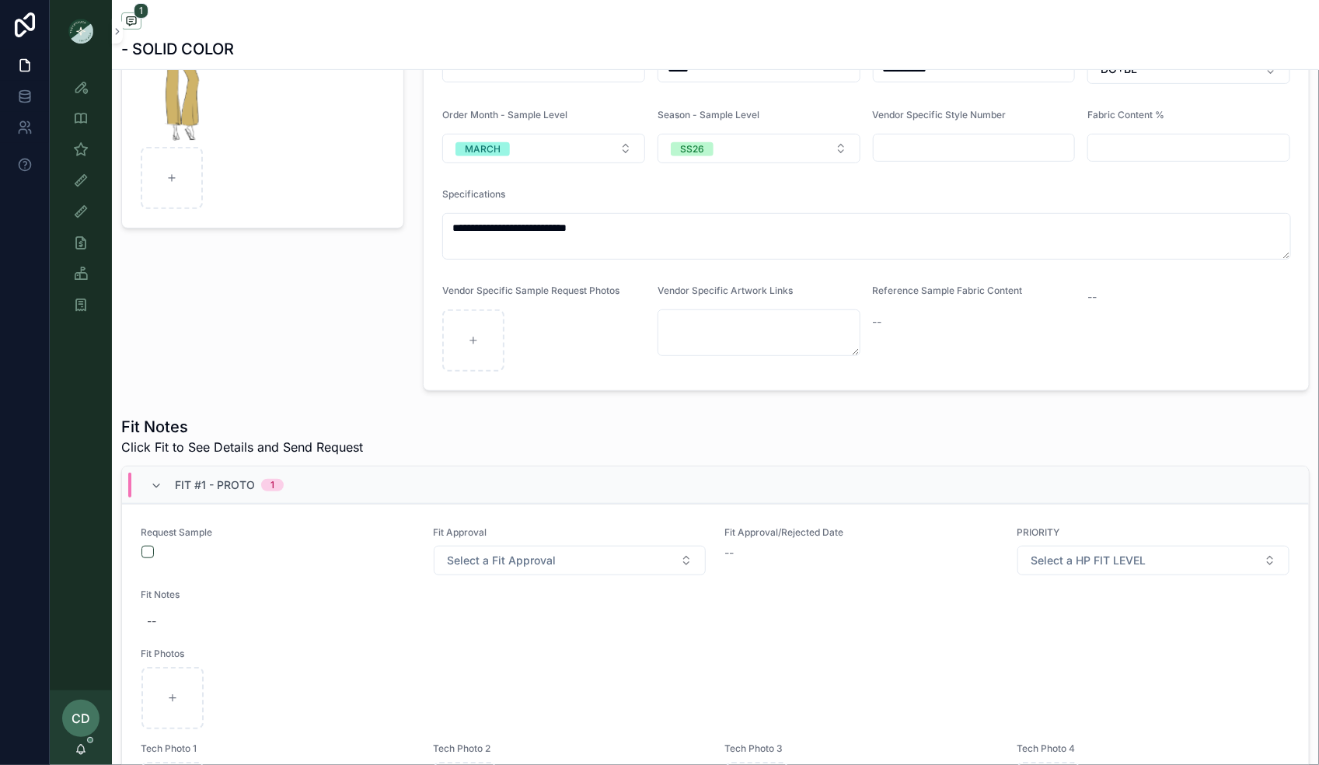
scroll to position [435, 0]
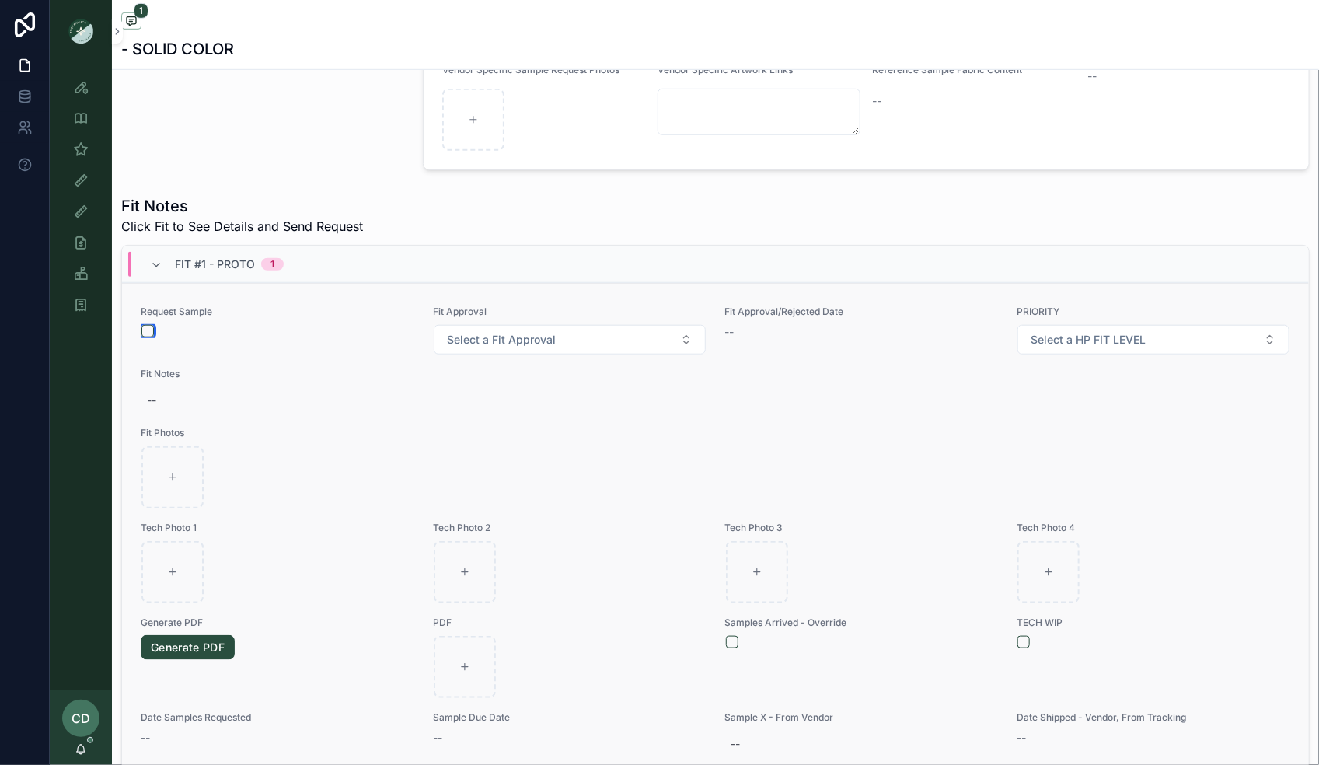
click at [146, 326] on button "scrollable content" at bounding box center [147, 331] width 12 height 12
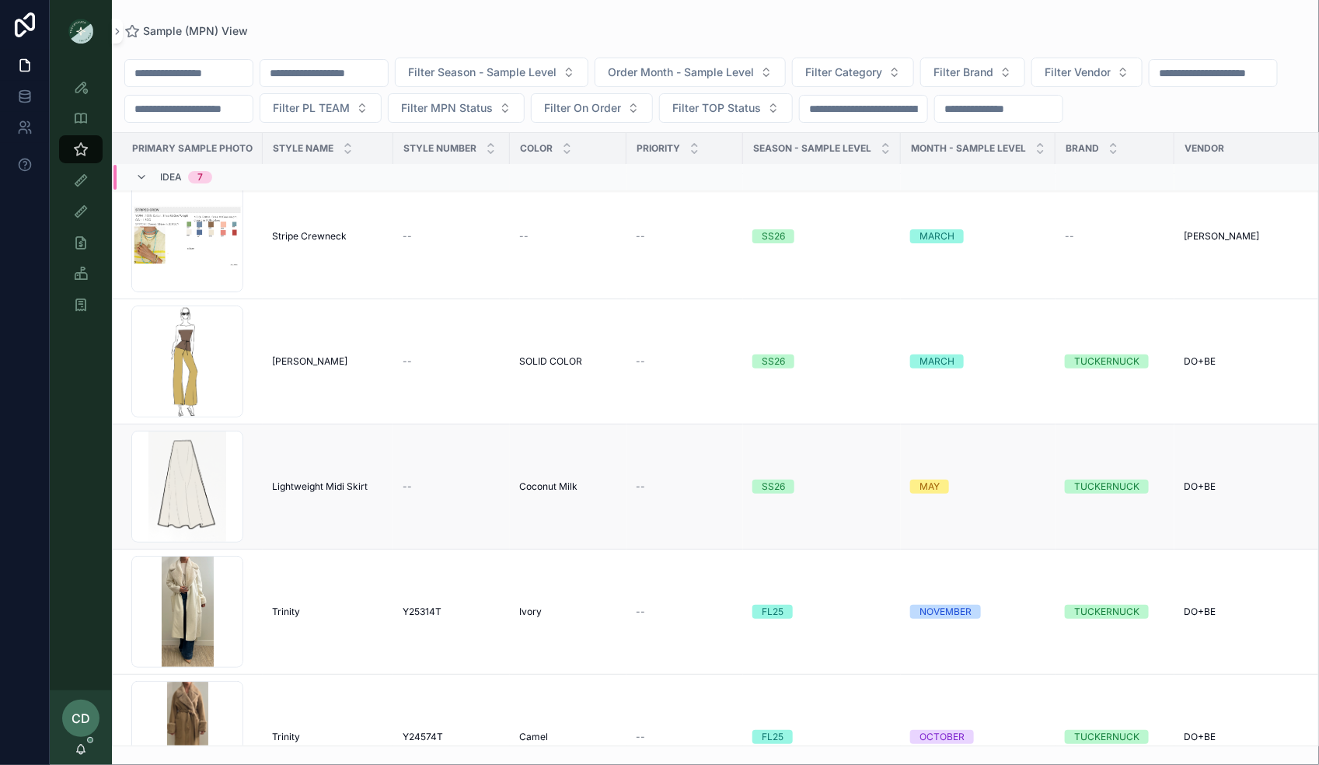
scroll to position [18, 1]
click at [318, 236] on span "Stripe Crewneck" at bounding box center [308, 236] width 75 height 12
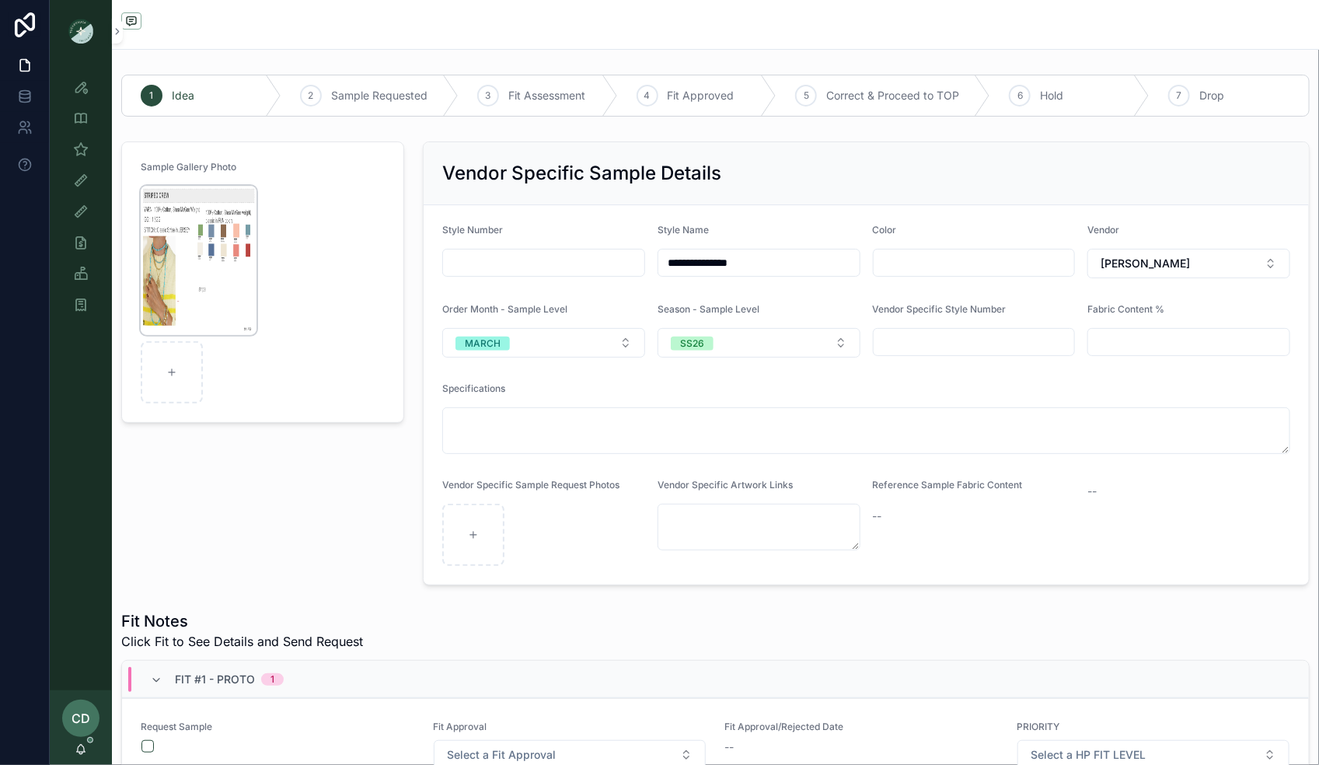
click at [183, 261] on img "scrollable content" at bounding box center [199, 260] width 116 height 149
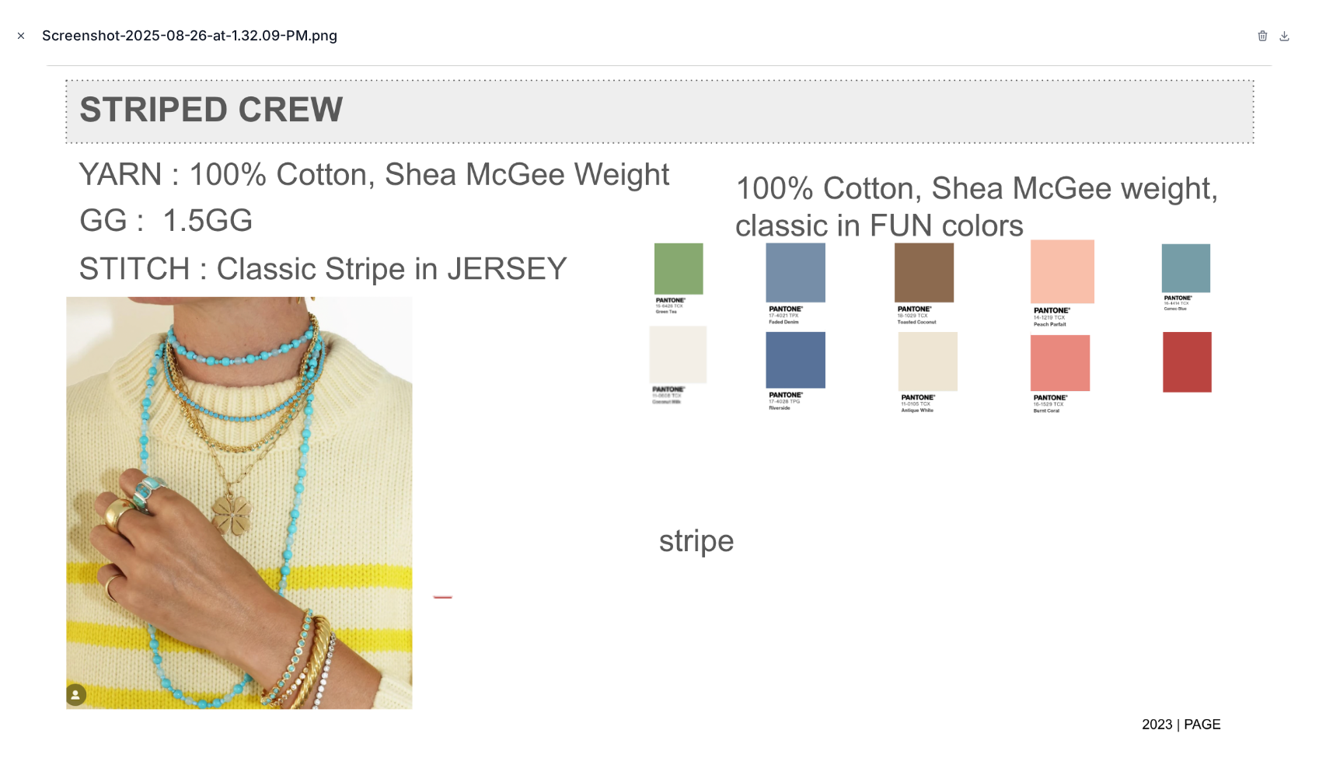
click at [26, 32] on button "Close modal" at bounding box center [20, 35] width 17 height 17
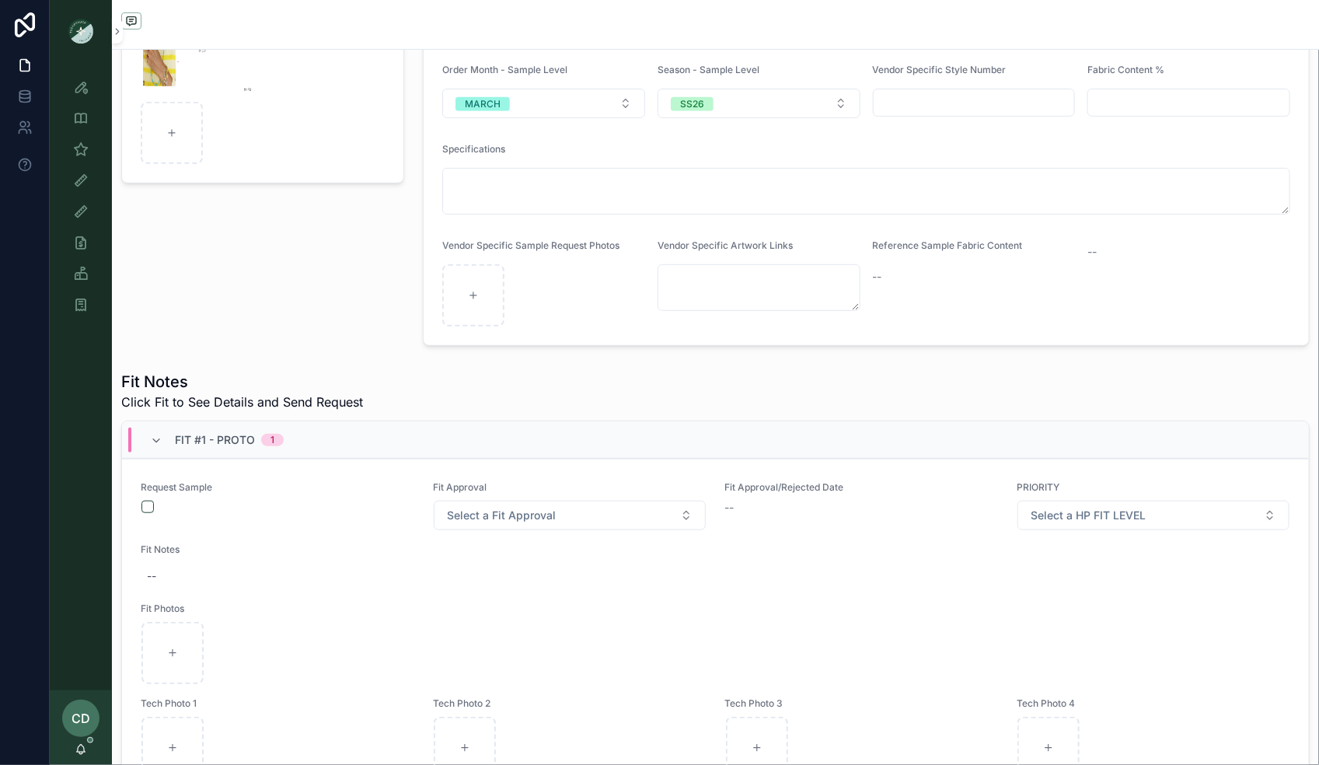
scroll to position [390, 0]
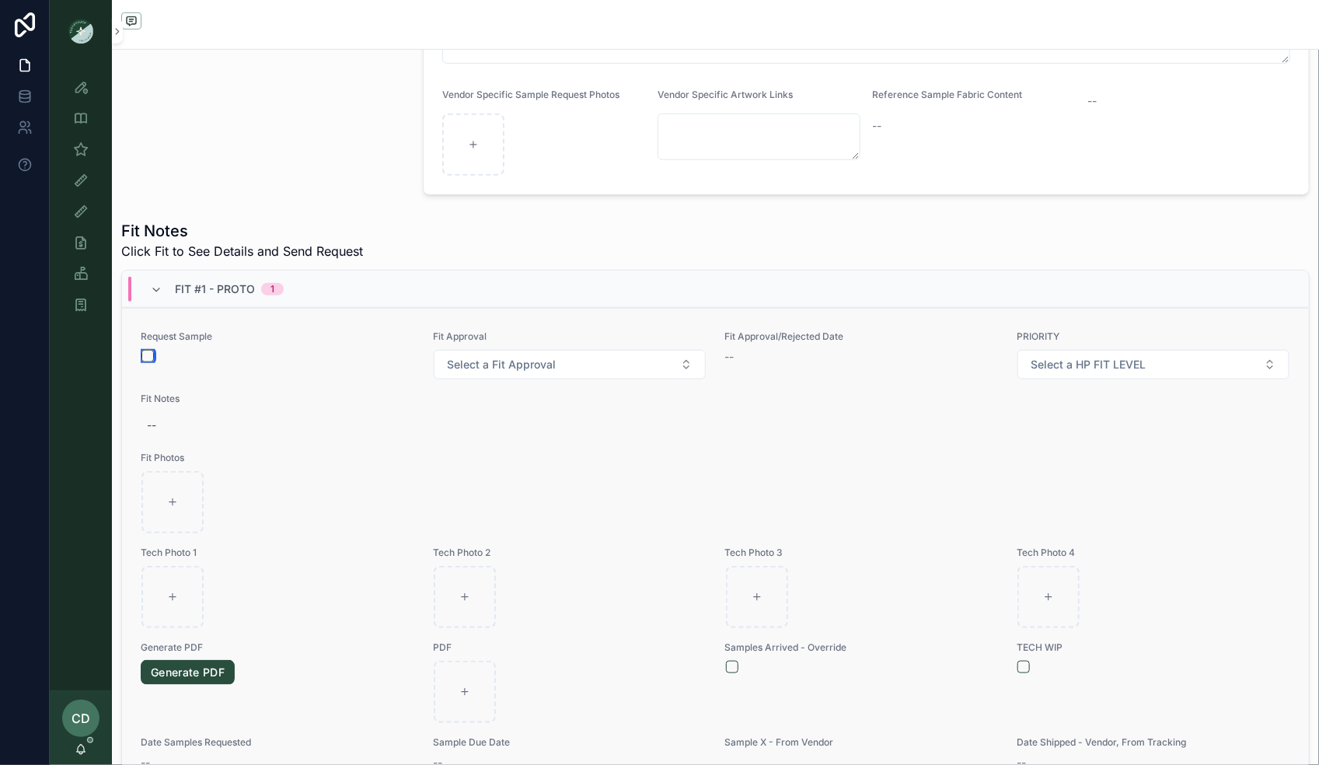
click at [141, 354] on button "scrollable content" at bounding box center [147, 356] width 12 height 12
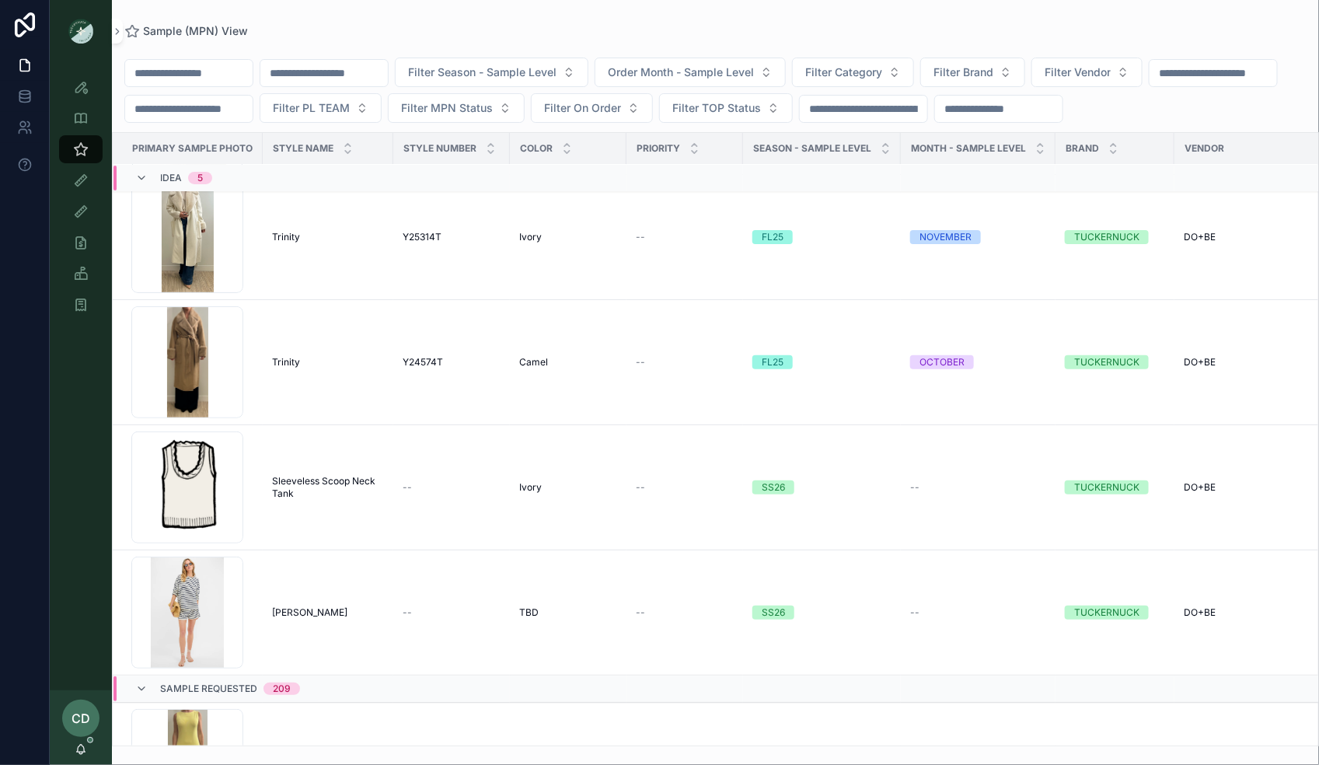
scroll to position [321, 0]
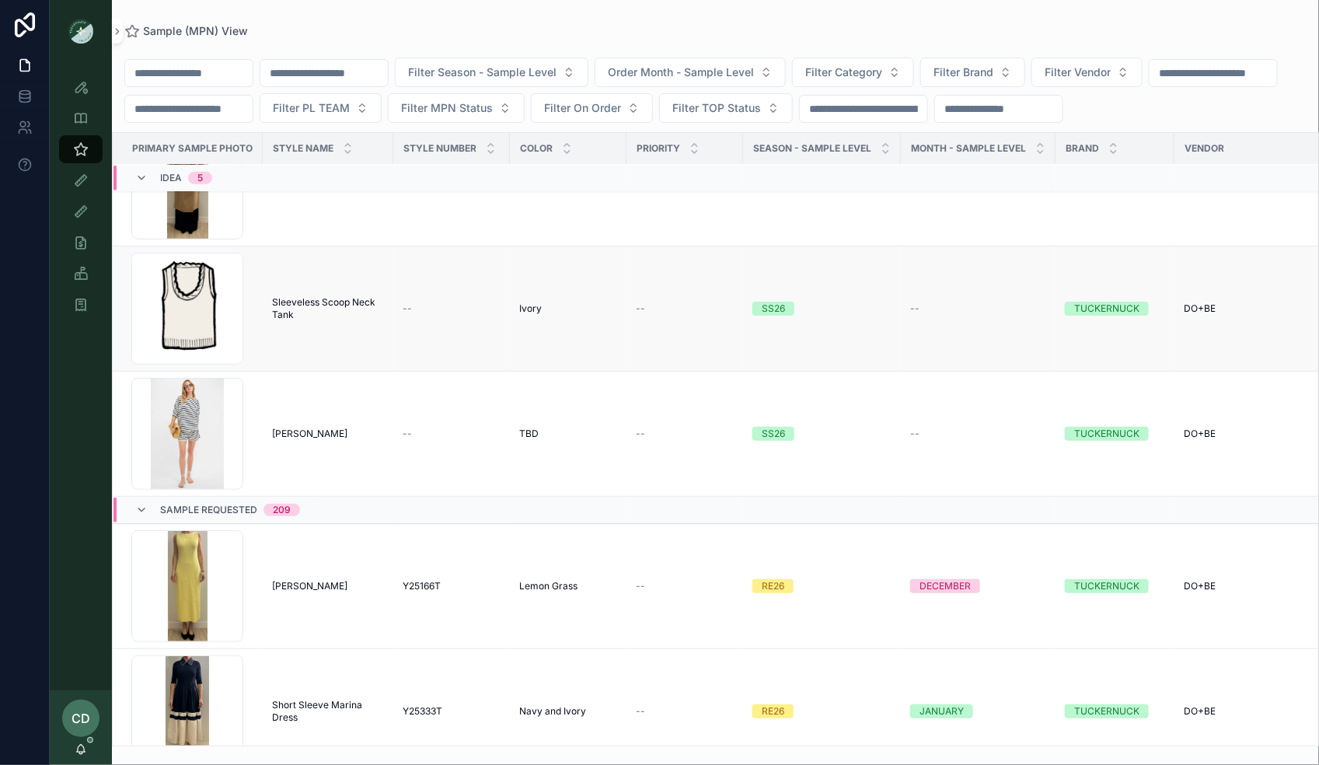
click at [300, 298] on span "Sleeveless Scoop Neck Tank" at bounding box center [328, 308] width 112 height 25
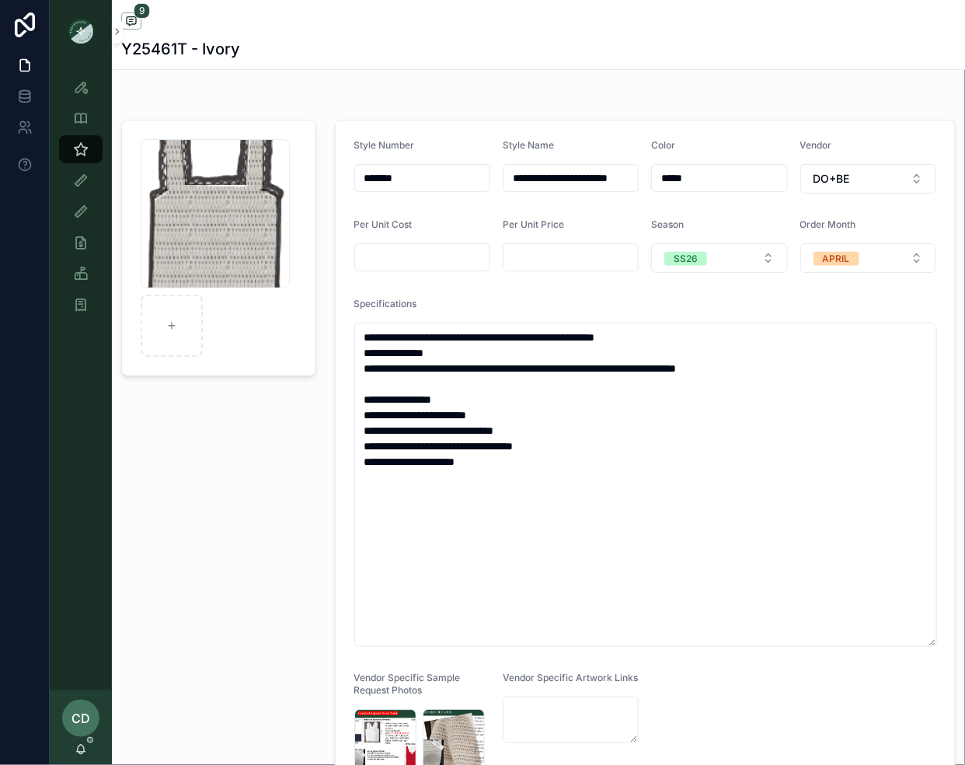
scroll to position [72, 0]
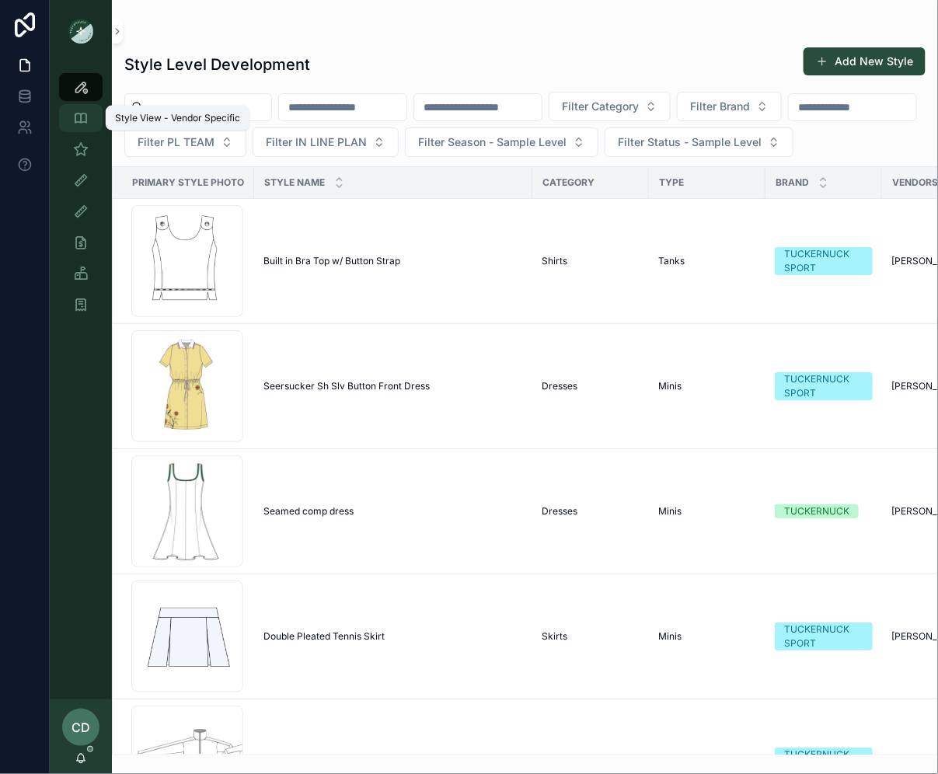
click at [68, 117] on div "Style View - Vendor Specific" at bounding box center [80, 118] width 25 height 25
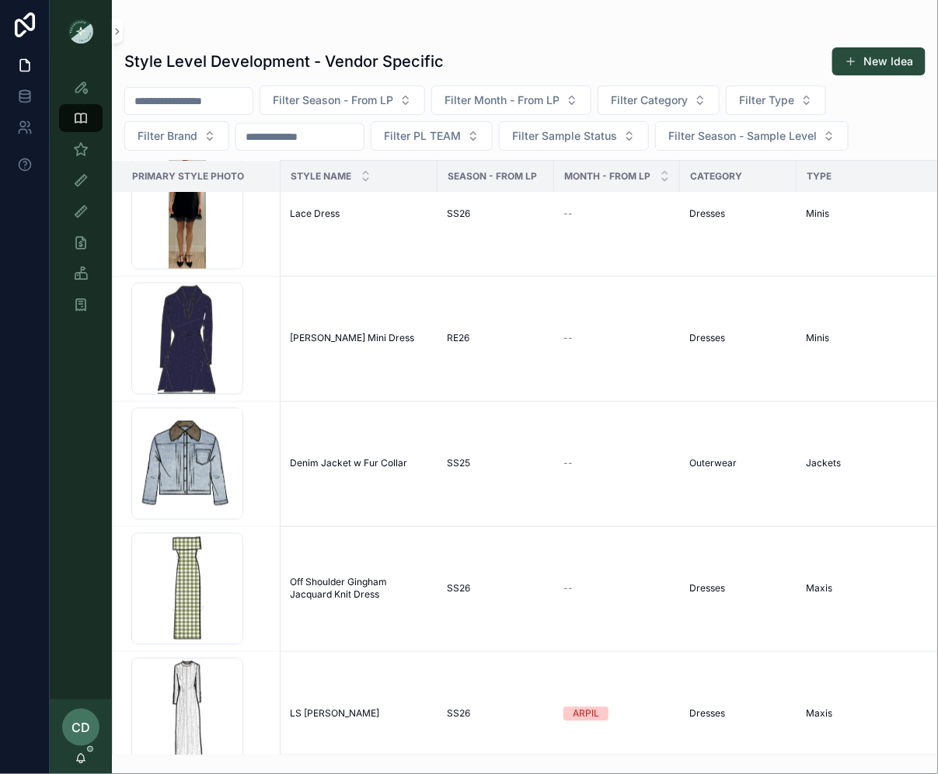
scroll to position [3180, 0]
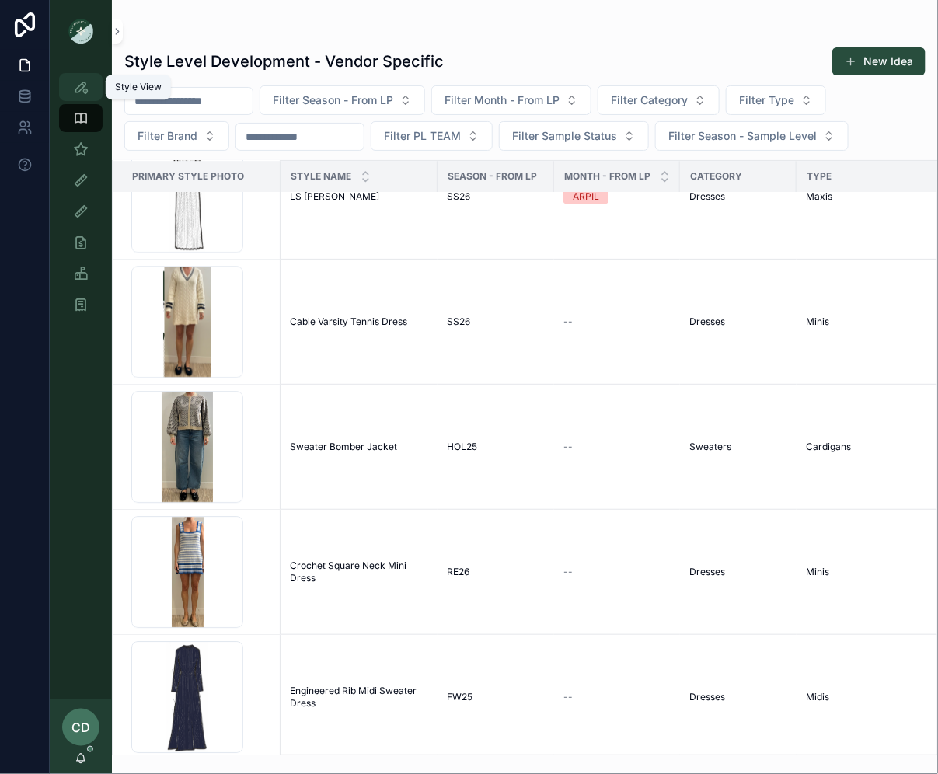
click at [77, 85] on icon "scrollable content" at bounding box center [81, 87] width 16 height 16
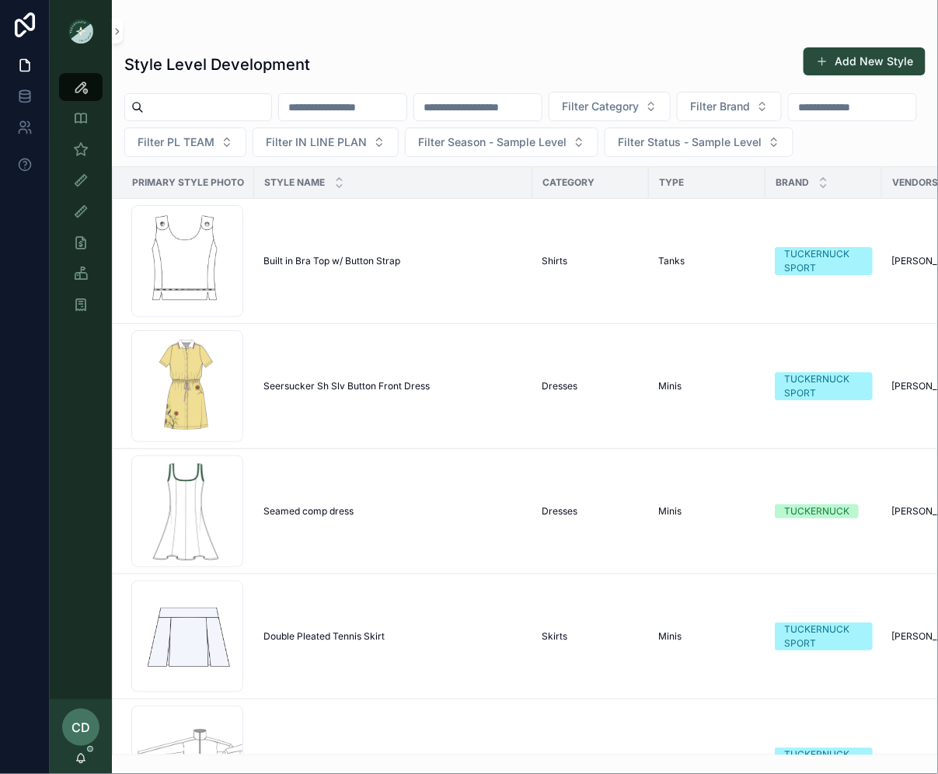
click at [470, 106] on input "scrollable content" at bounding box center [477, 107] width 127 height 22
paste input "*******"
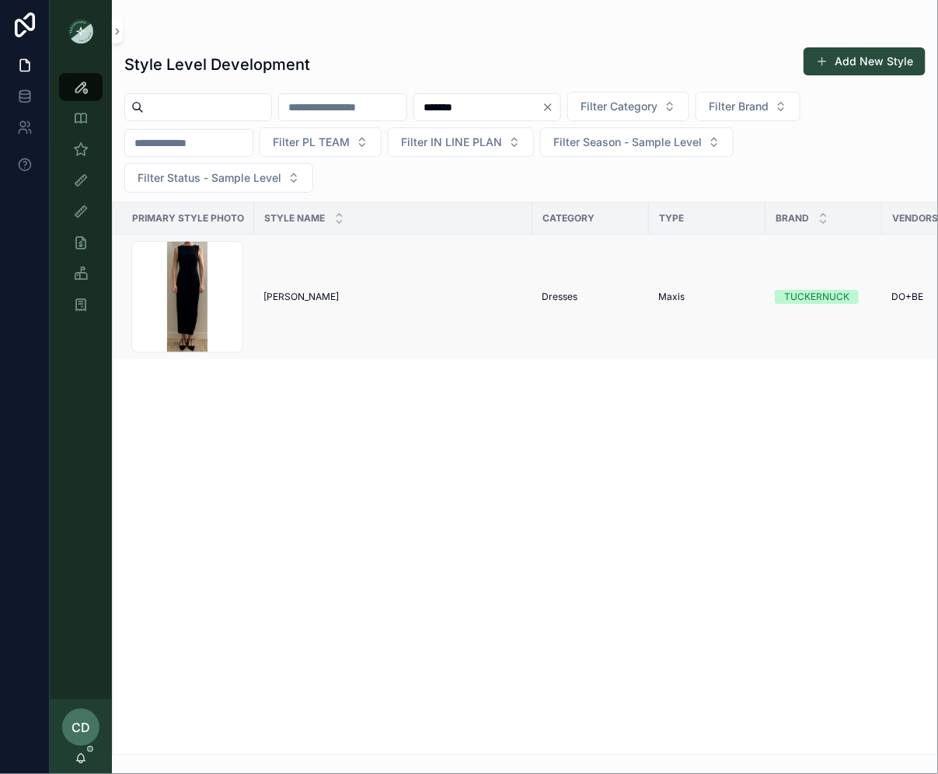
type input "*******"
click at [309, 302] on td "[PERSON_NAME] [PERSON_NAME]" at bounding box center [393, 297] width 278 height 125
click at [285, 301] on td "[PERSON_NAME] [PERSON_NAME]" at bounding box center [393, 297] width 278 height 125
click at [281, 292] on span "[PERSON_NAME]" at bounding box center [301, 297] width 75 height 12
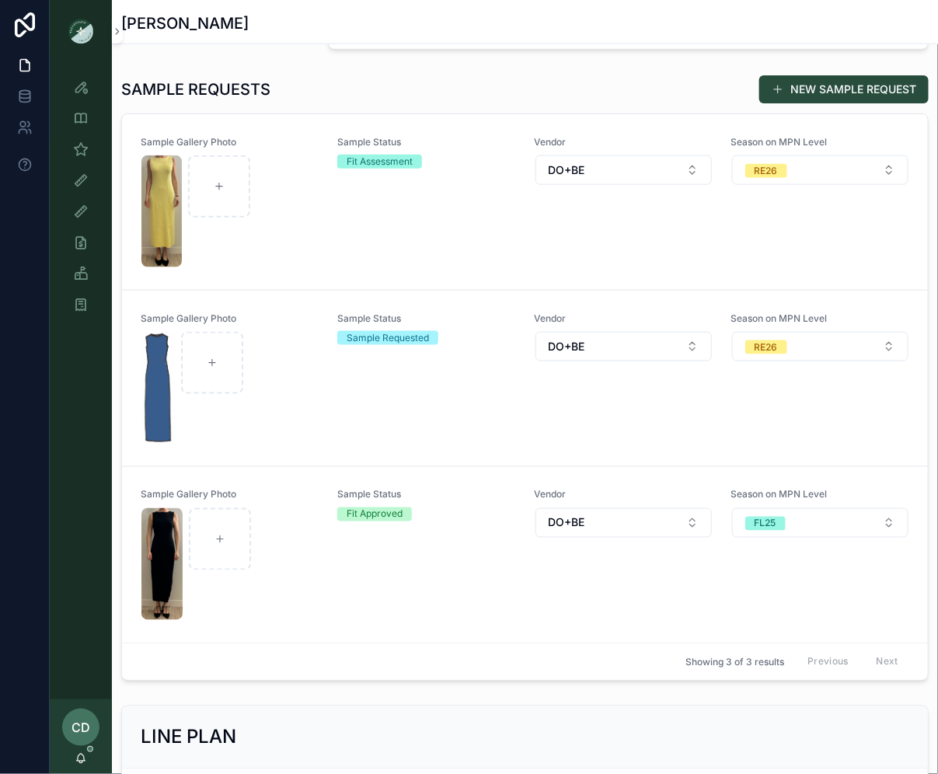
scroll to position [540, 0]
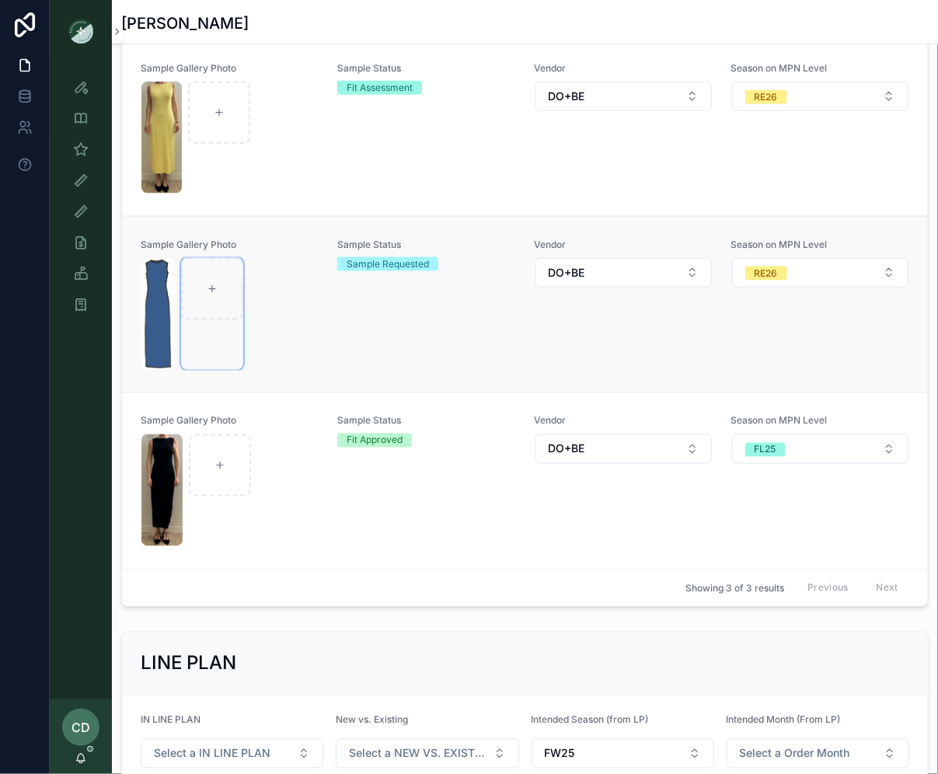
click at [186, 343] on div "scrollable content" at bounding box center [212, 314] width 62 height 112
click at [298, 329] on div "scrollable content" at bounding box center [229, 314] width 176 height 112
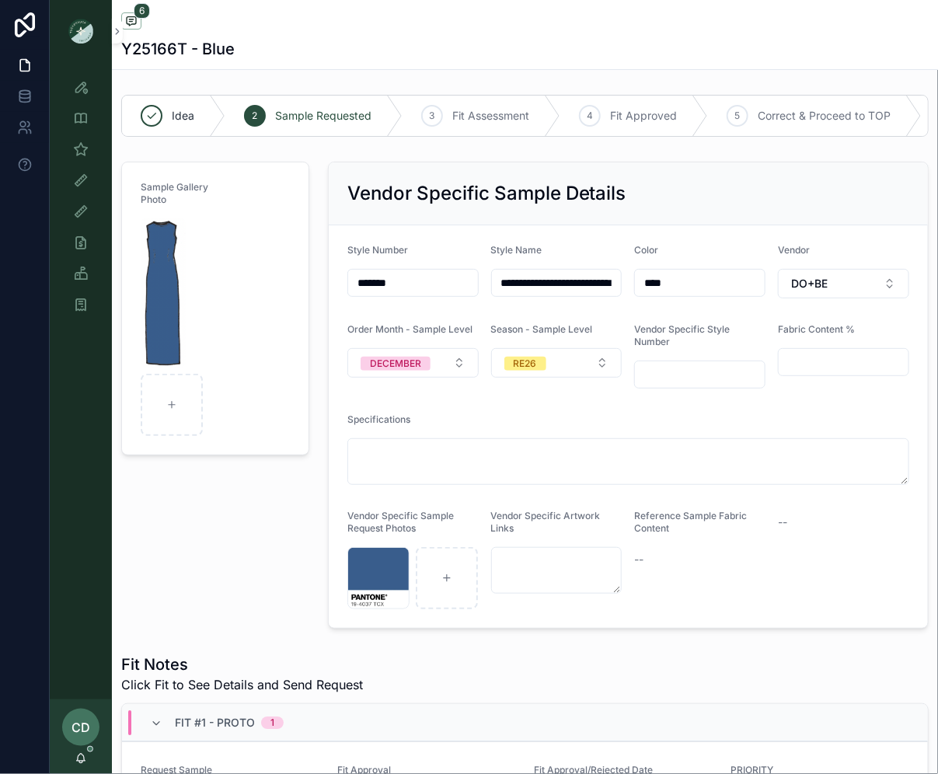
scroll to position [26, 0]
click at [382, 585] on div "Screenshot-2025-08-25-at-9.43.32-AM .png" at bounding box center [378, 578] width 62 height 62
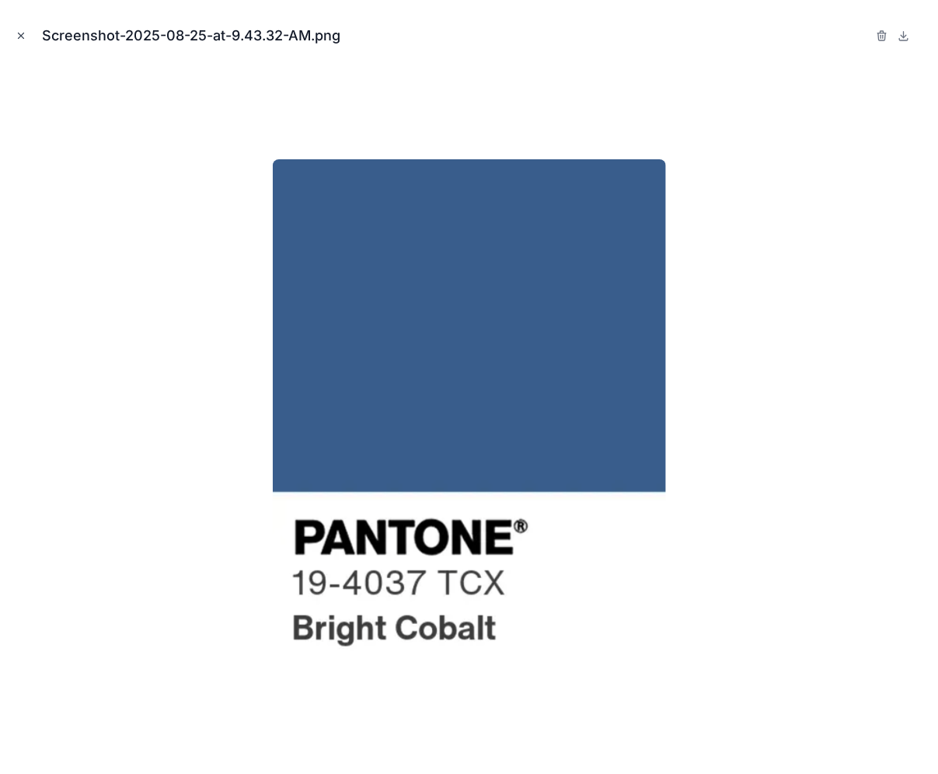
click at [18, 37] on icon "Close modal" at bounding box center [21, 35] width 11 height 11
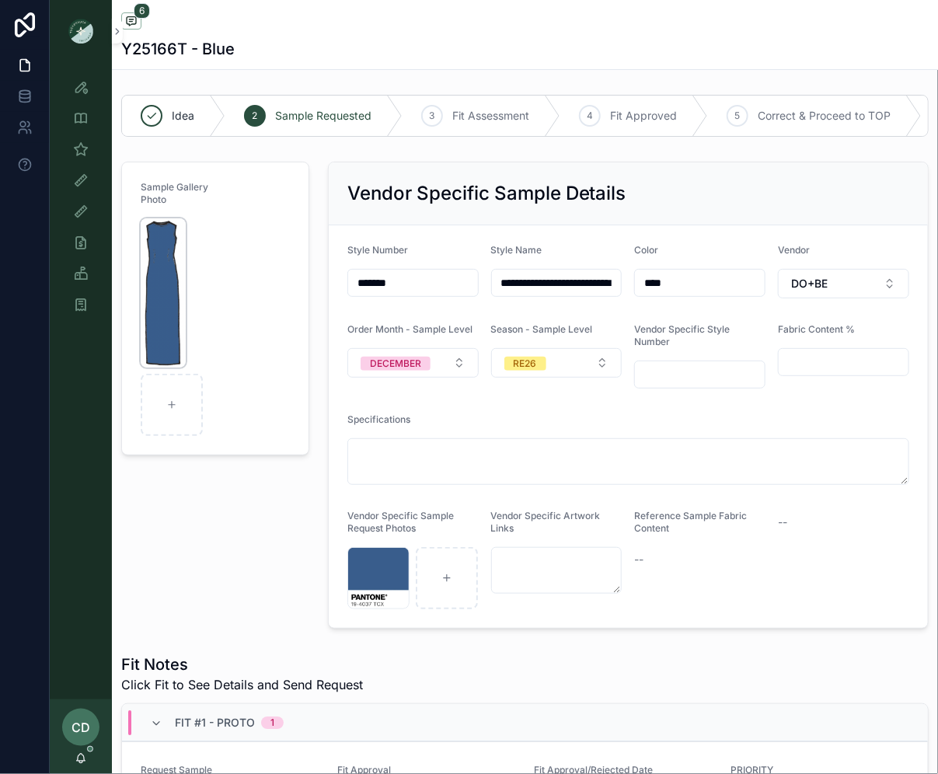
click at [167, 273] on img "scrollable content" at bounding box center [163, 292] width 45 height 149
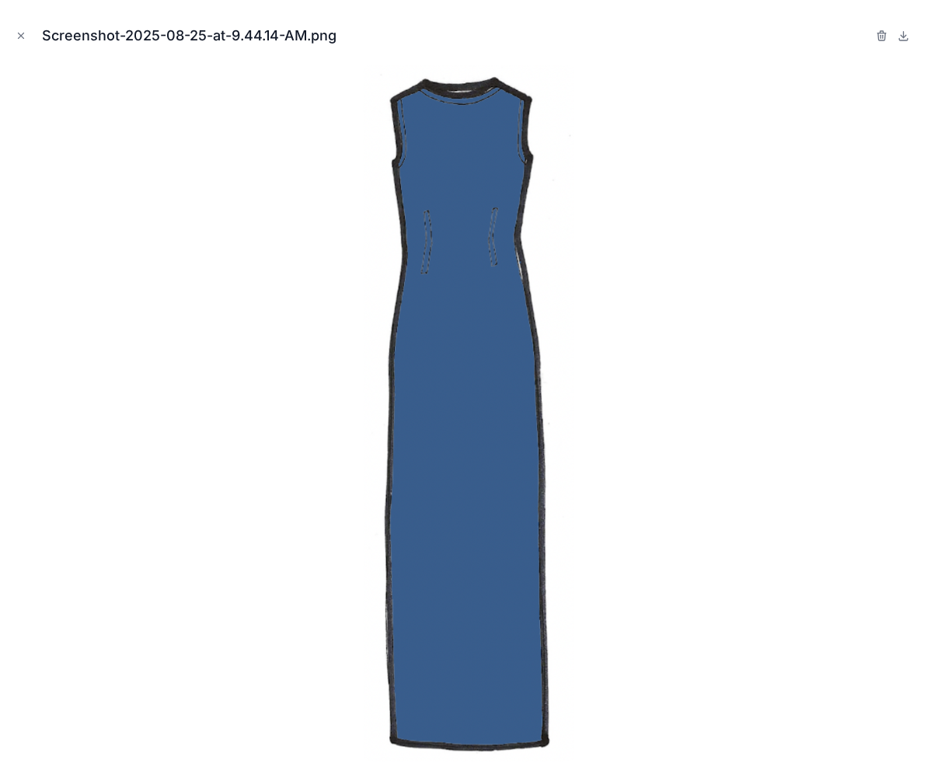
click at [21, 45] on div "Screenshot-2025-08-25-at-9.44.14-AM.png" at bounding box center [468, 35] width 913 height 47
click at [22, 35] on icon "Close modal" at bounding box center [21, 35] width 11 height 11
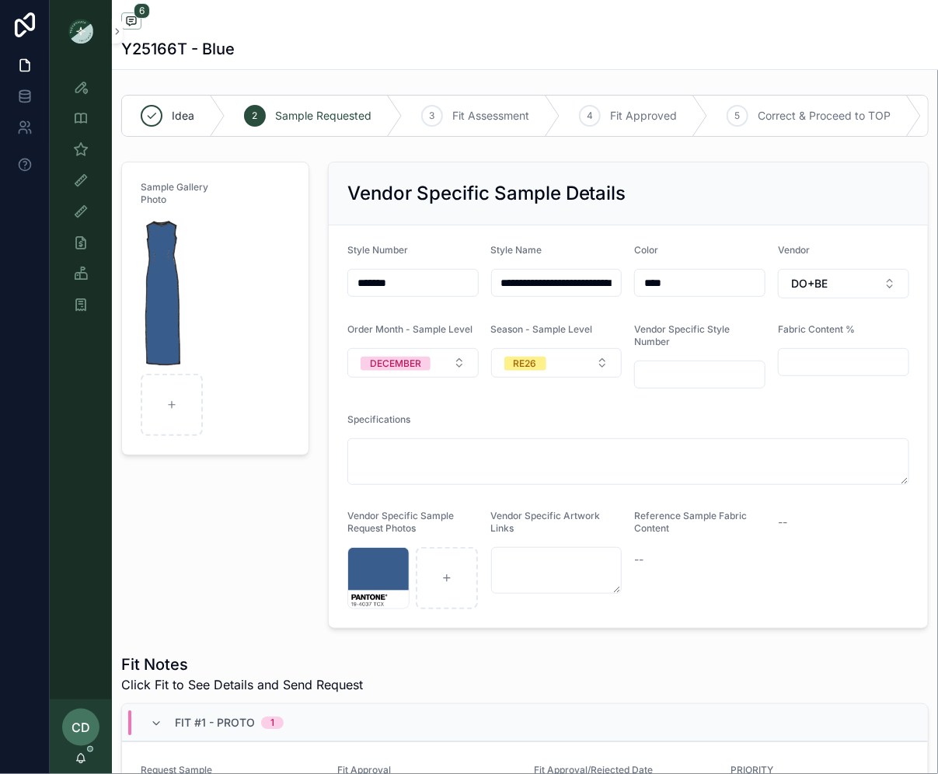
click at [351, 507] on form "**********" at bounding box center [628, 426] width 599 height 403
